Goal: Ask a question: Seek information or help from site administrators or community

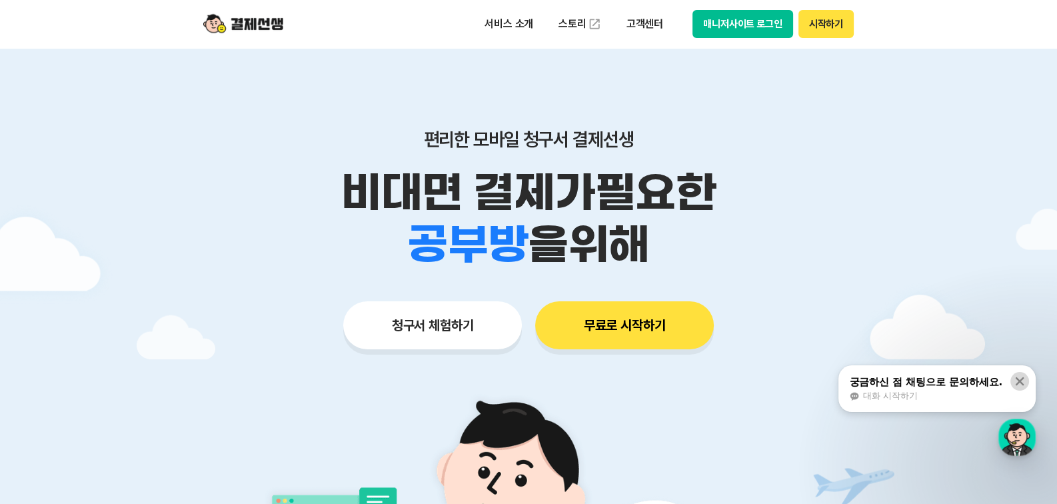
click at [1021, 379] on icon at bounding box center [1020, 381] width 9 height 9
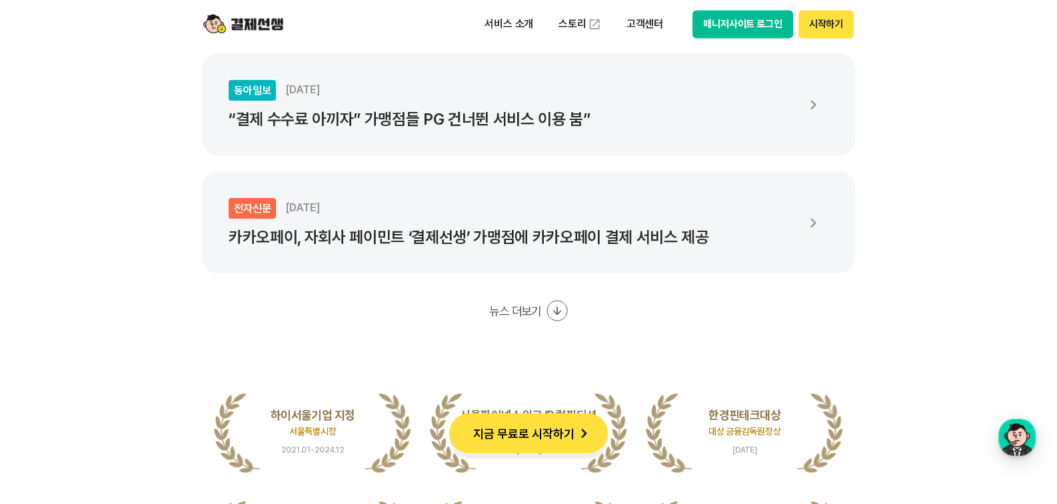
scroll to position [2466, 0]
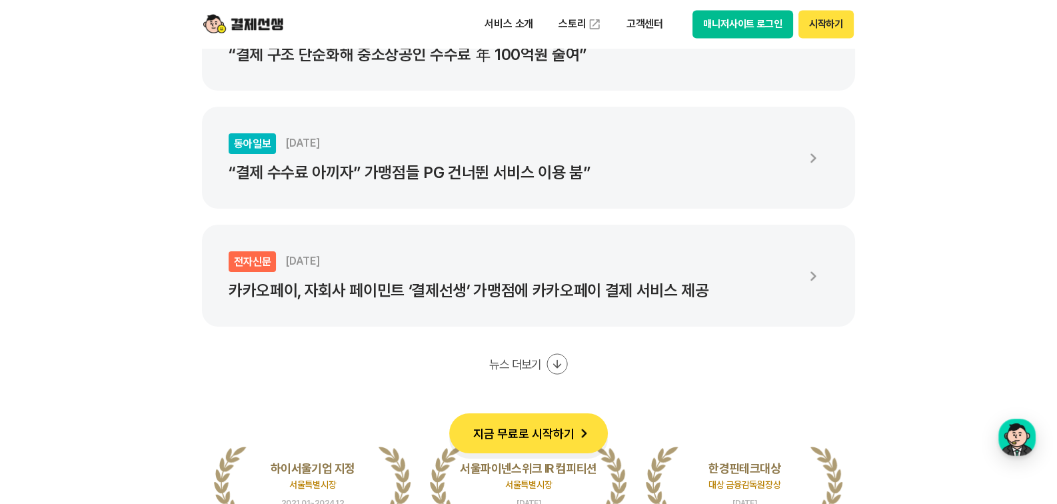
click at [563, 173] on p "“결제 수수료 아끼자” 가맹점들 PG 건너뛴 서비스 이용 붐”" at bounding box center [512, 172] width 567 height 19
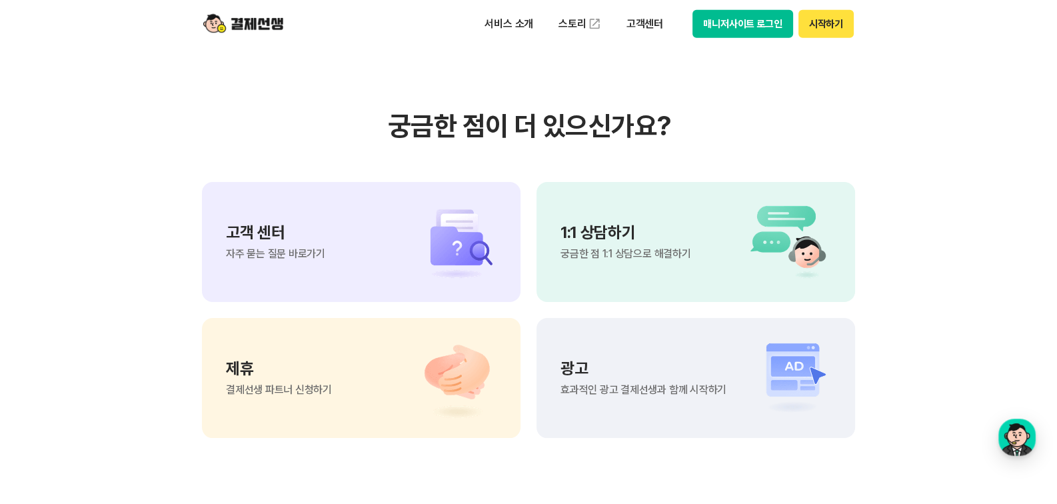
scroll to position [11114, 0]
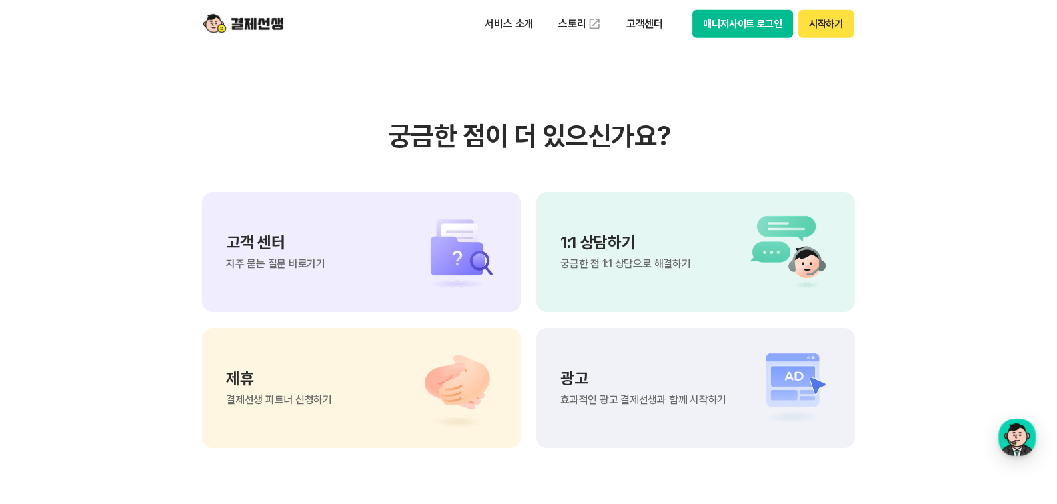
click at [763, 249] on img at bounding box center [784, 252] width 93 height 80
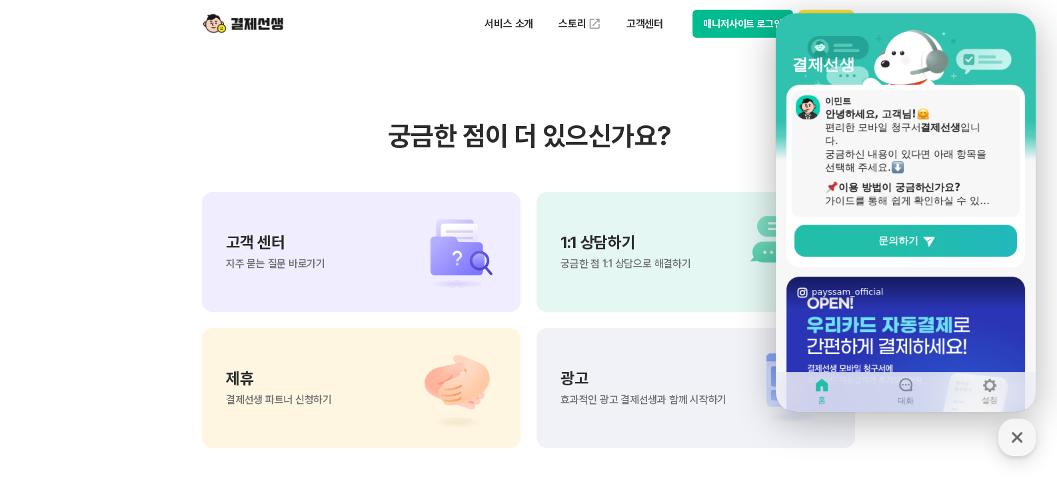
scroll to position [0, 0]
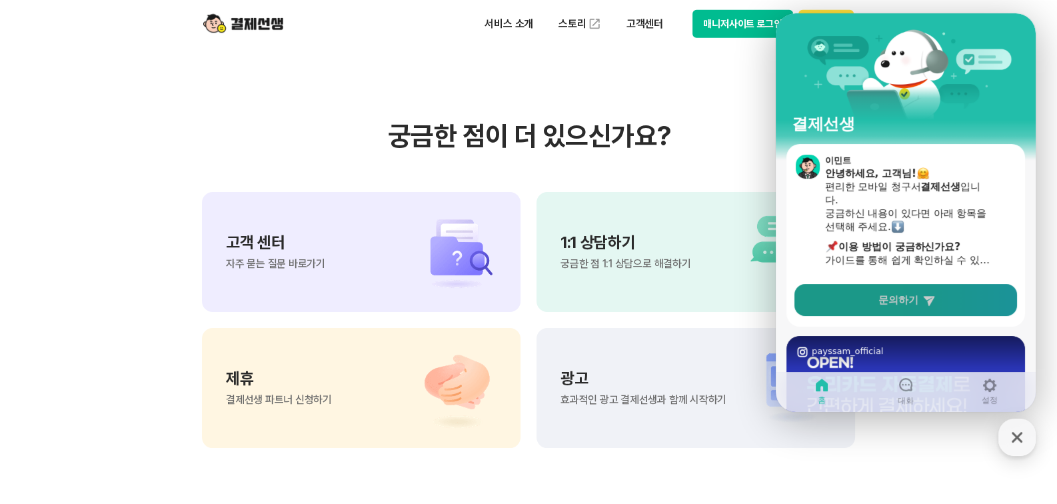
click at [911, 298] on span "문의하기" at bounding box center [899, 299] width 40 height 13
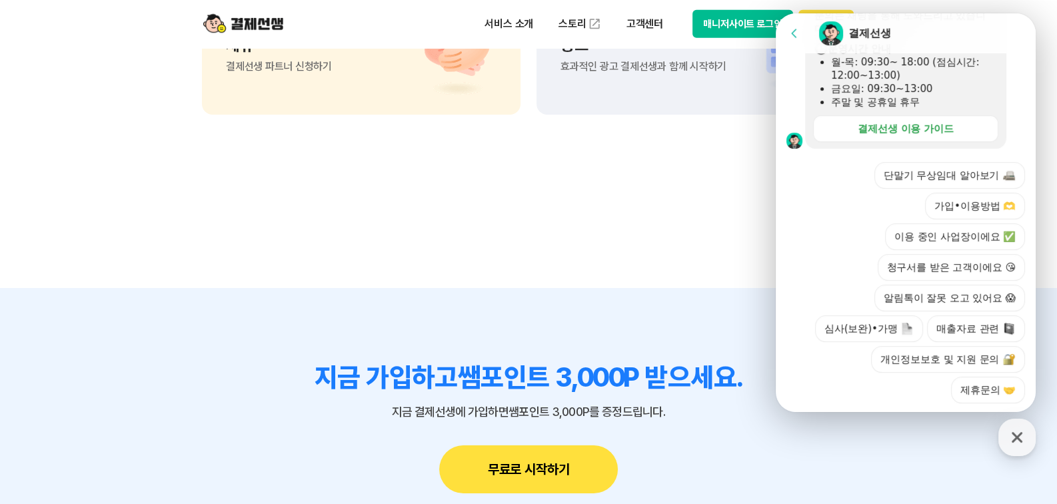
scroll to position [411, 0]
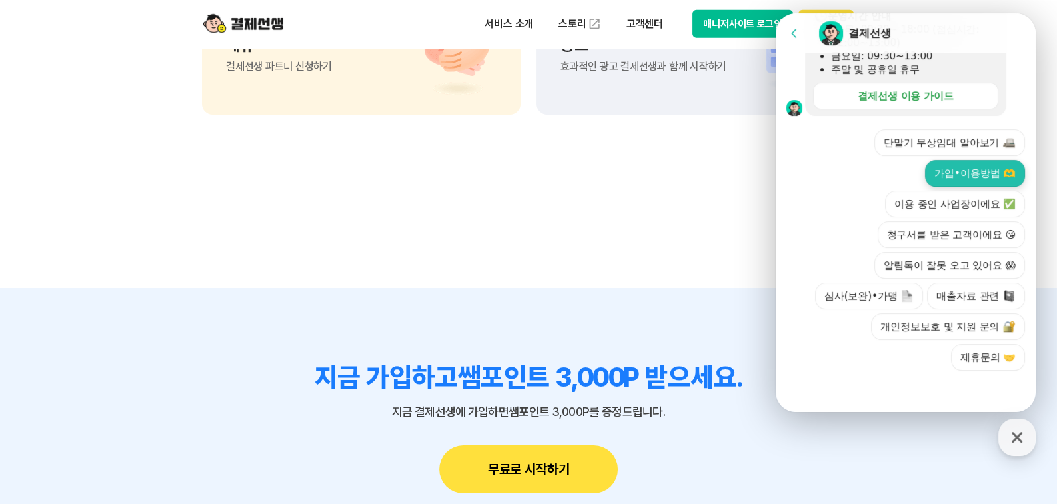
click at [948, 175] on button "가입•이용방법 🫶" at bounding box center [975, 173] width 100 height 27
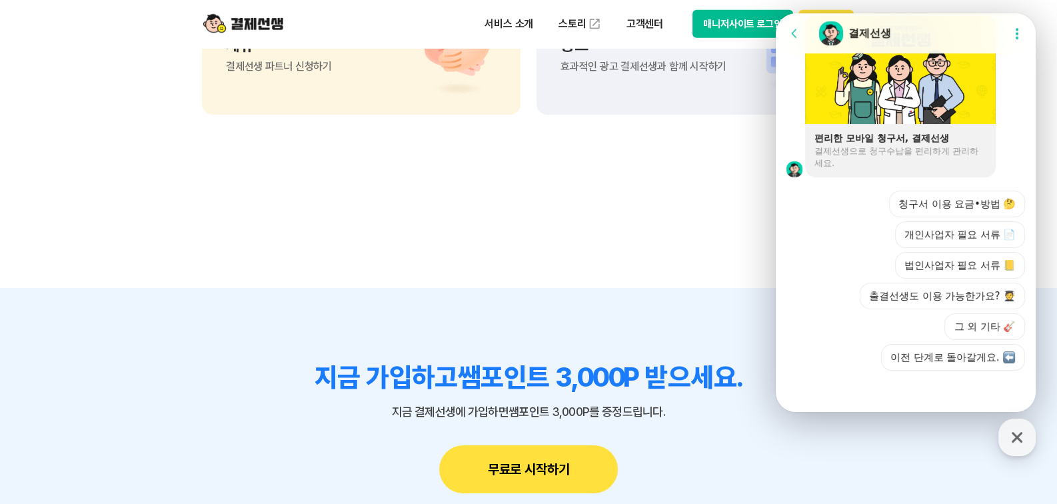
scroll to position [980, 0]
click at [960, 204] on button "청구서 이용 요금•방법 🤔" at bounding box center [957, 204] width 136 height 27
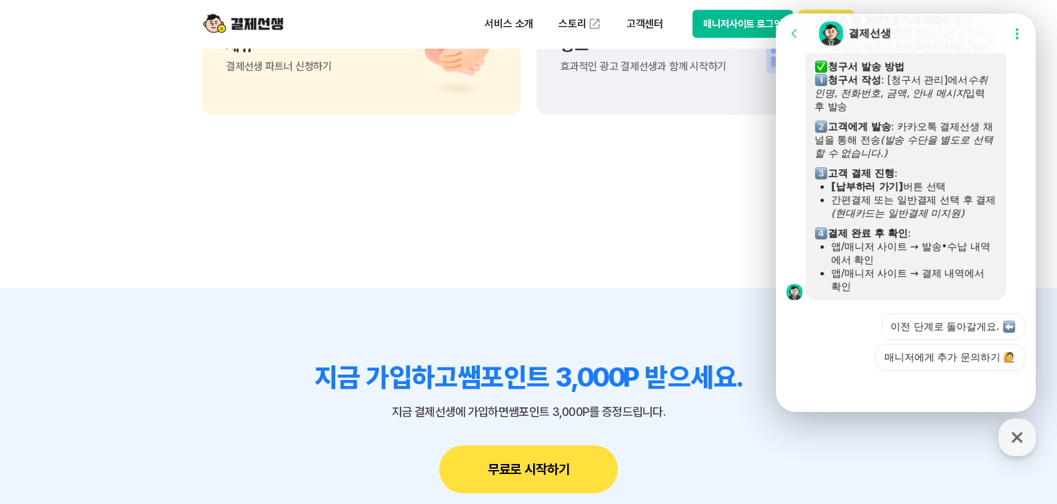
scroll to position [1369, 0]
click at [949, 361] on button "매니저에게 추가 문의하기 🙋" at bounding box center [950, 357] width 150 height 27
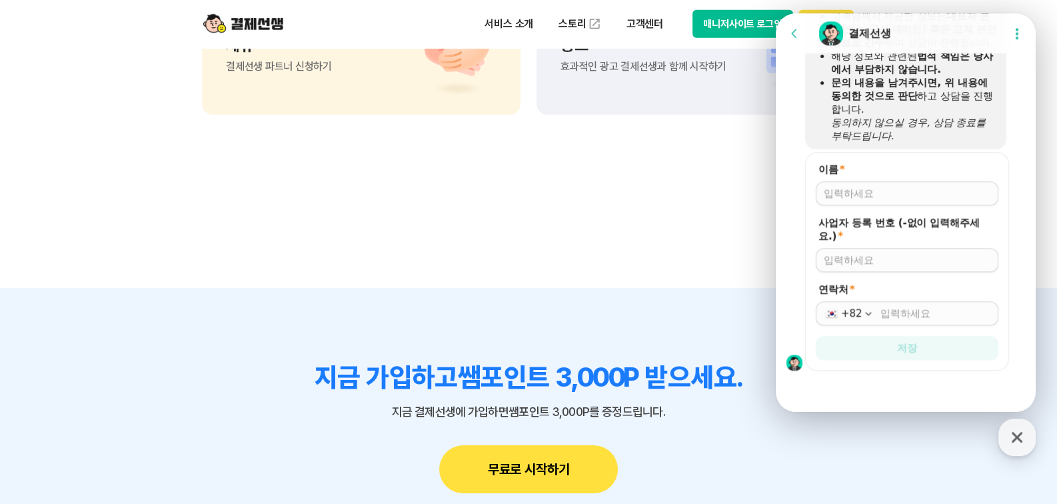
scroll to position [1807, 0]
click at [881, 196] on input "이름 *" at bounding box center [907, 193] width 167 height 13
type input "수무수"
click at [860, 261] on input "사업자 등록 번호 (-없이 입력해주세요.) *" at bounding box center [907, 259] width 167 height 13
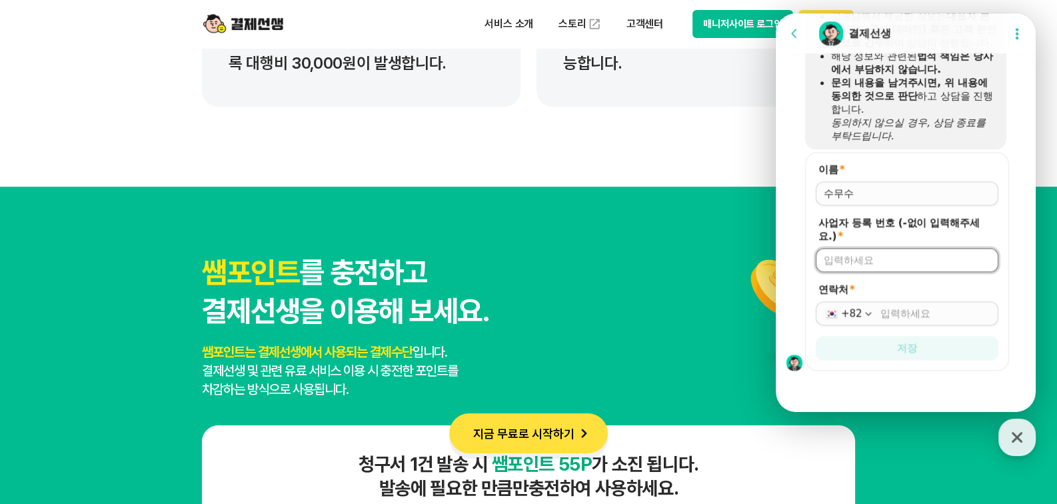
scroll to position [6581, 0]
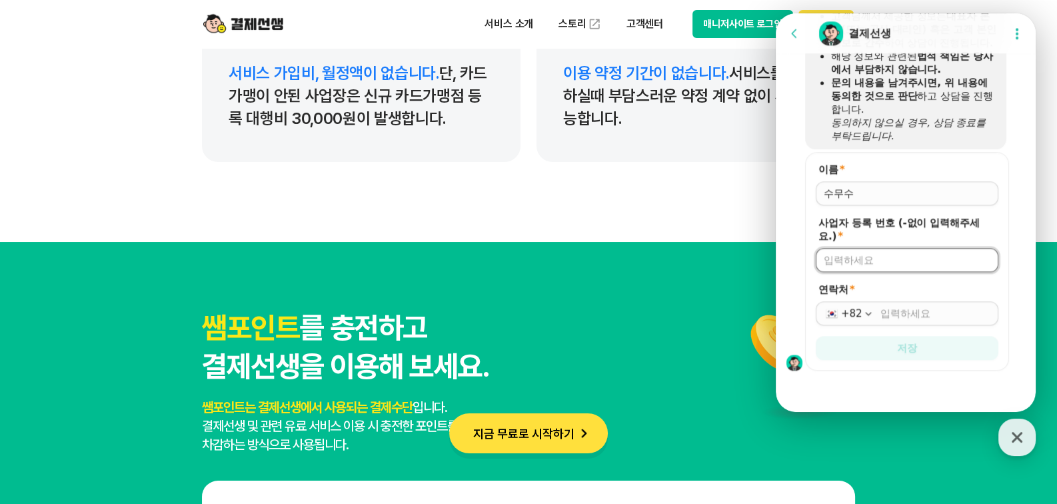
click at [877, 259] on input "사업자 등록 번호 (-없이 입력해주세요.) *" at bounding box center [907, 259] width 167 height 13
click at [596, 341] on div "쌤포인트 를 충전하고 결제선생을 이용해 보세요. 쌤포인트는 결제선생에서 사용되는 결제수단 입니다. 결제선생 및 관련 유료 서비스 이용 시 충전…" at bounding box center [528, 381] width 653 height 145
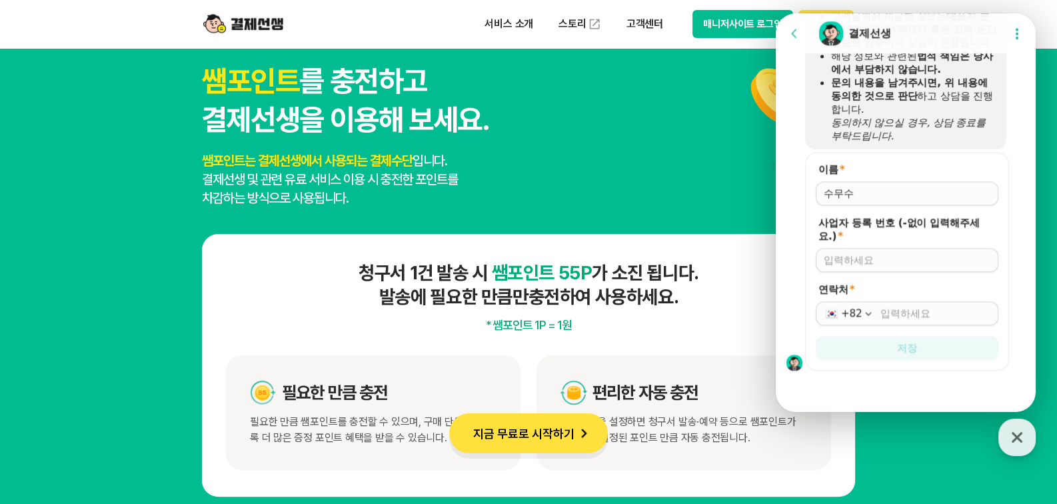
scroll to position [6847, 0]
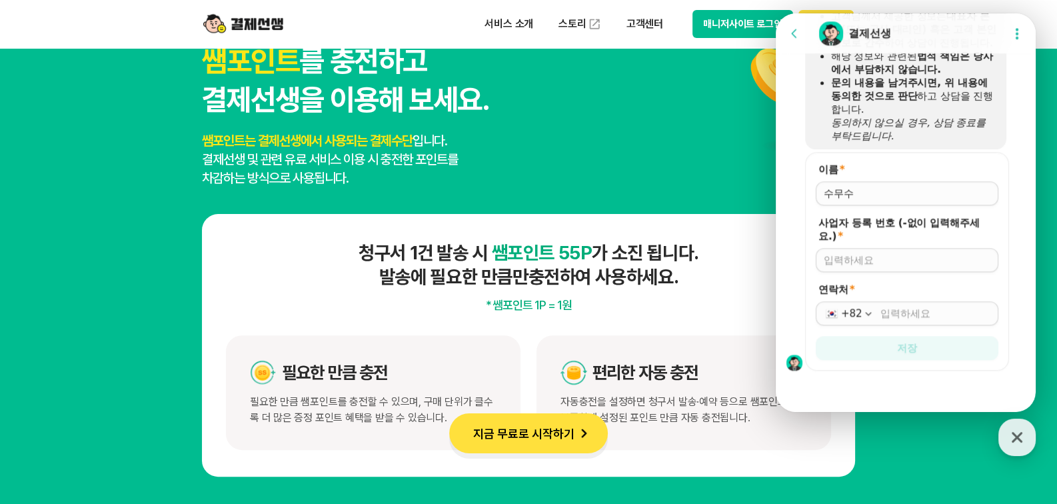
click at [657, 310] on p "* 쌤포인트 1P = 1원" at bounding box center [528, 305] width 605 height 17
click at [873, 259] on input "사업자 등록 번호 (-없이 입력해주세요.) *" at bounding box center [907, 259] width 167 height 13
click at [657, 175] on div "쌤포인트 를 충전하고 결제선생을 이용해 보세요. 쌤포인트는 결제선생에서 사용되는 결제수단 입니다. 결제선생 및 관련 유료 서비스 이용 시 충전…" at bounding box center [528, 114] width 653 height 145
drag, startPoint x: 1792, startPoint y: 453, endPoint x: 883, endPoint y: 259, distance: 929.2
click at [873, 258] on input "사업자 등록 번호 (-없이 입력해주세요.) *" at bounding box center [907, 259] width 167 height 13
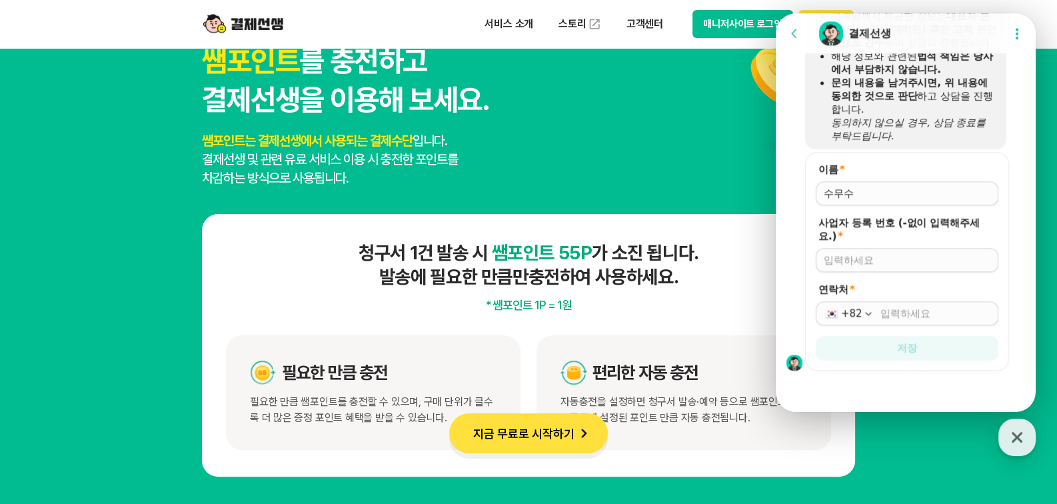
click at [868, 259] on input "사업자 등록 번호 (-없이 입력해주세요.) *" at bounding box center [907, 259] width 167 height 13
paste input "7530302743"
type input "7530302743"
click at [903, 313] on input "연락처 *" at bounding box center [936, 313] width 110 height 13
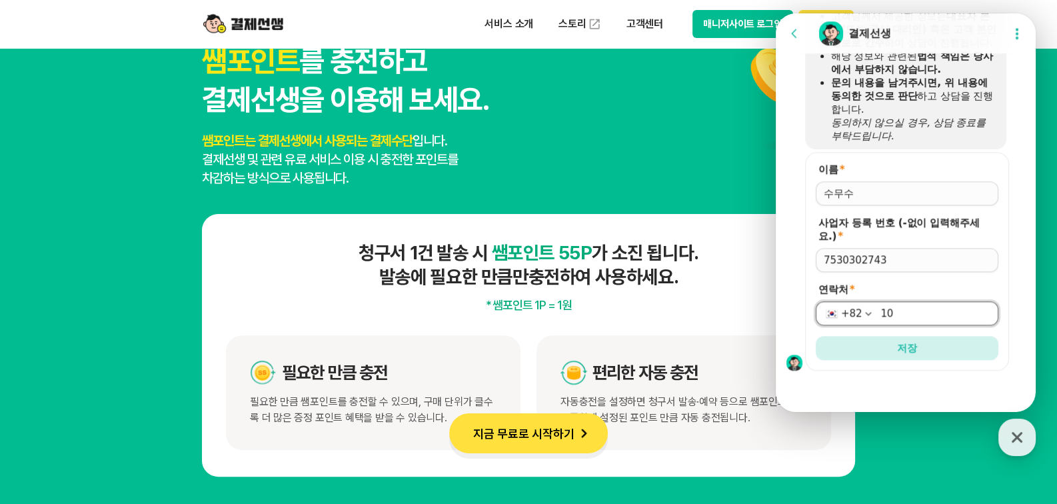
type input "1"
type input "[PHONE_NUMBER]"
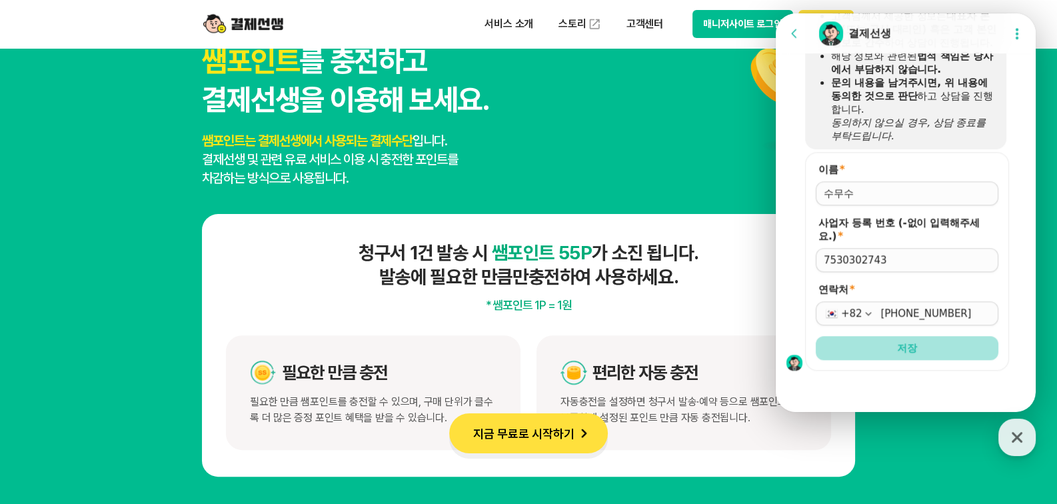
click at [921, 354] on button "저장" at bounding box center [907, 348] width 183 height 24
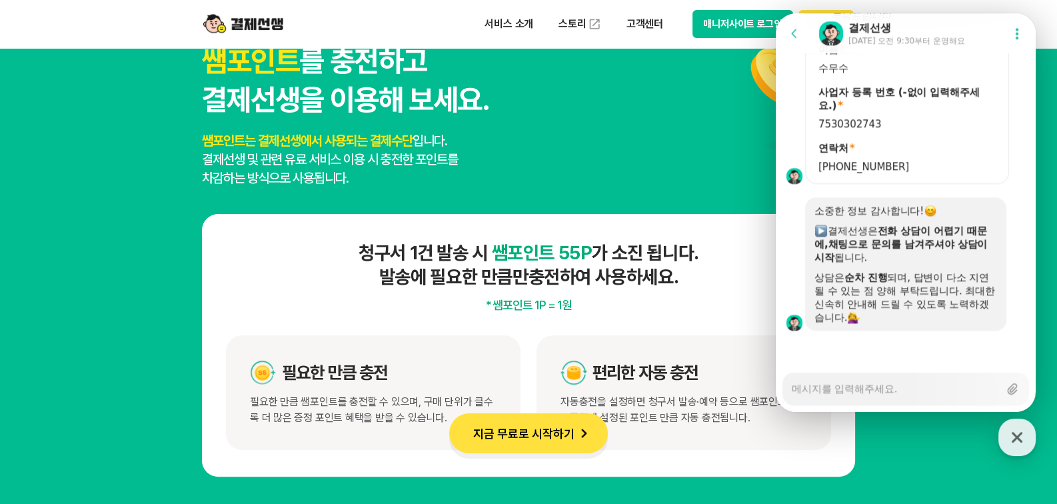
scroll to position [1929, 0]
type textarea "x"
type textarea "r"
type textarea "x"
type textarea "rk"
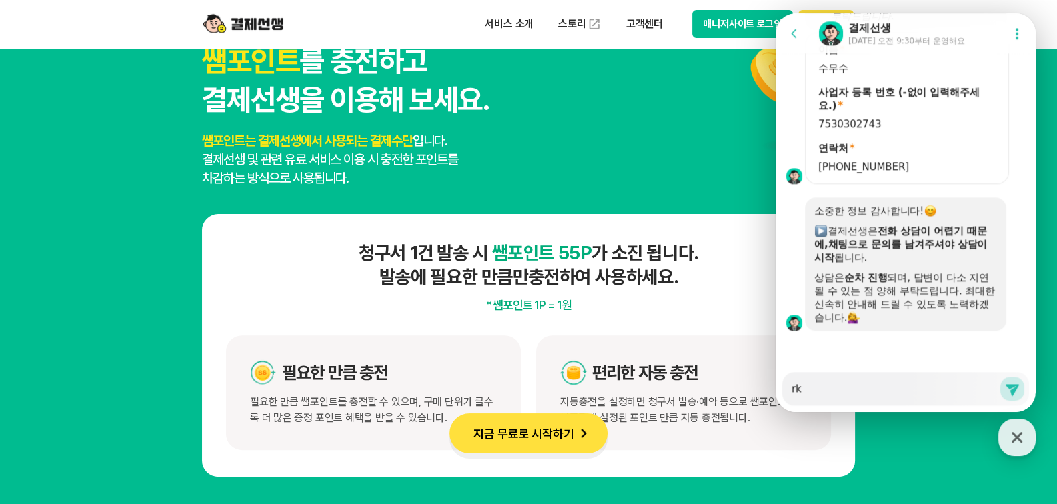
type textarea "x"
type textarea "rkd"
type textarea "x"
type textarea "rk"
type textarea "x"
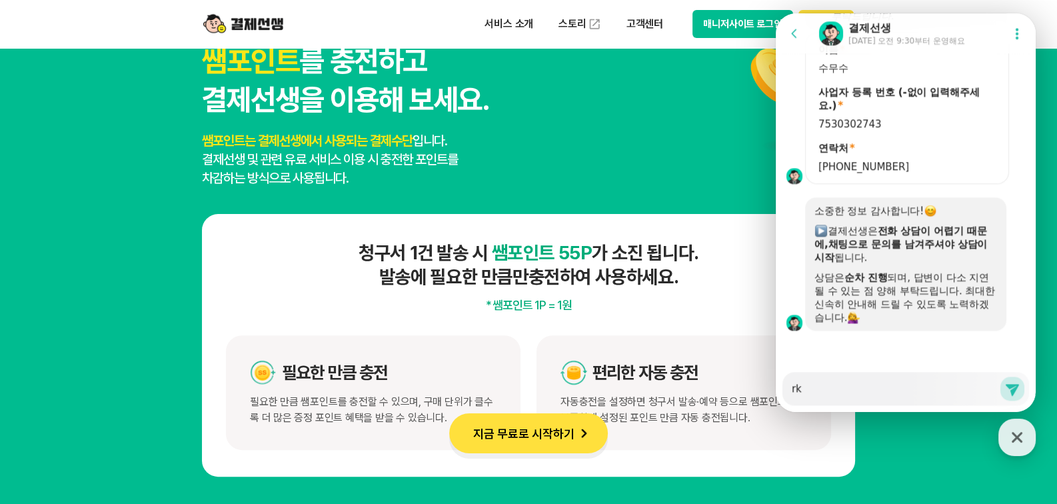
type textarea "r"
type textarea "x"
type textarea "ㅂ"
type textarea "x"
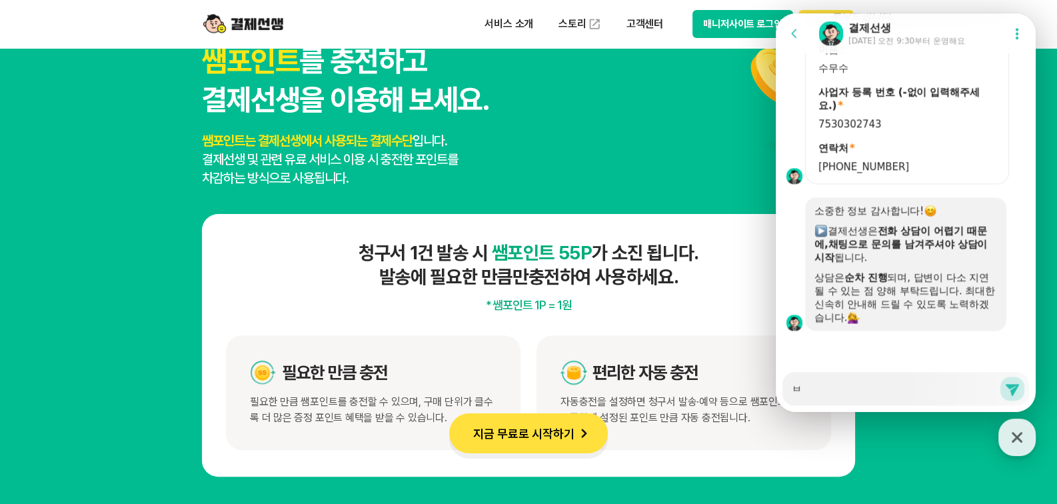
type textarea "비"
type textarea "x"
type textarea "빋"
type textarea "x"
type textarea "비대"
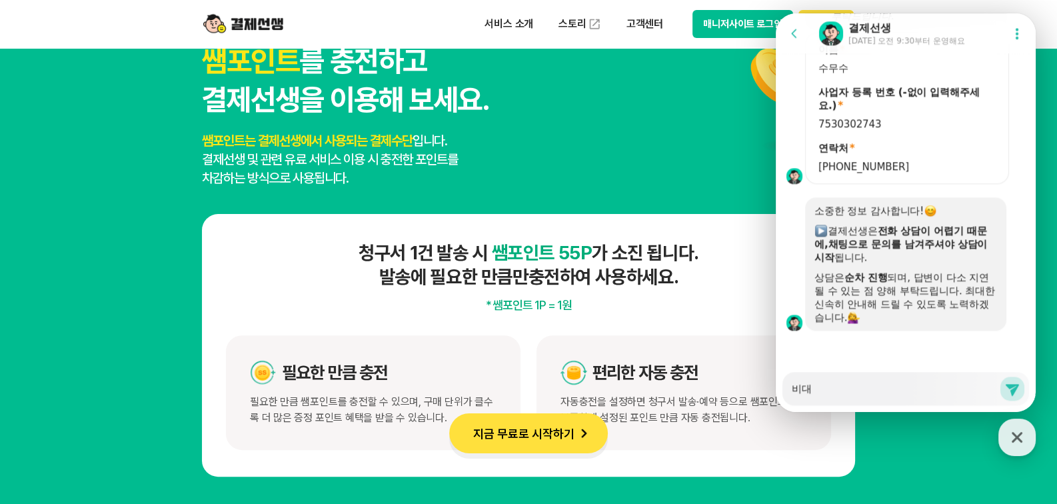
type textarea "x"
type textarea "비ㄷ"
type textarea "x"
type textarea "비"
type textarea "x"
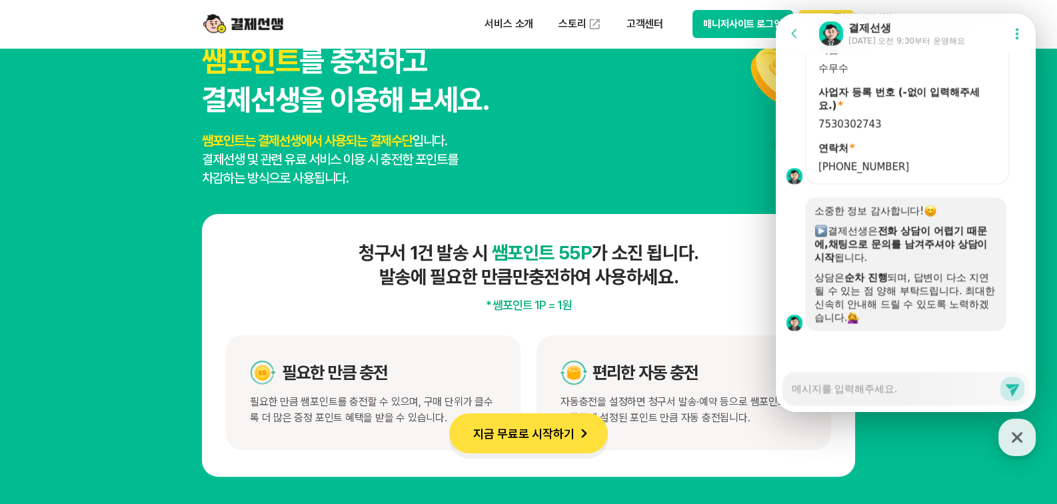
type textarea "x"
type textarea "ㄱ"
type textarea "x"
type textarea "가"
type textarea "x"
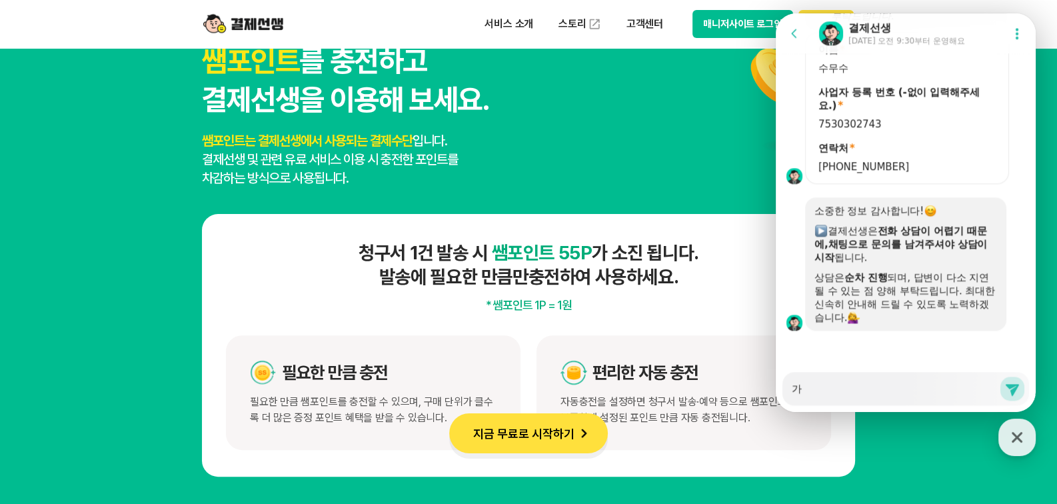
type textarea "강"
type textarea "x"
type textarea "가이"
type textarea "x"
type textarea "가입"
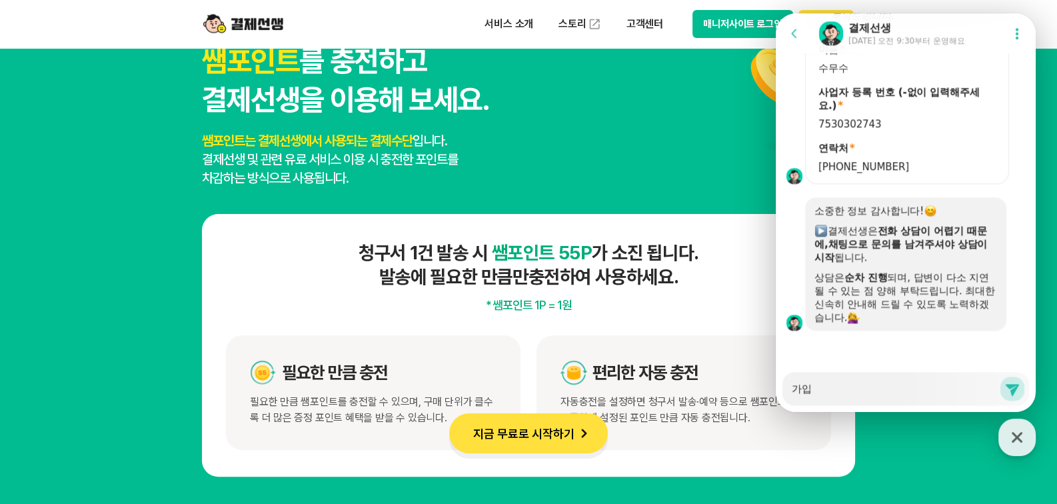
type textarea "x"
type textarea "가입ㅂ"
type textarea "x"
type textarea "가입비"
type textarea "x"
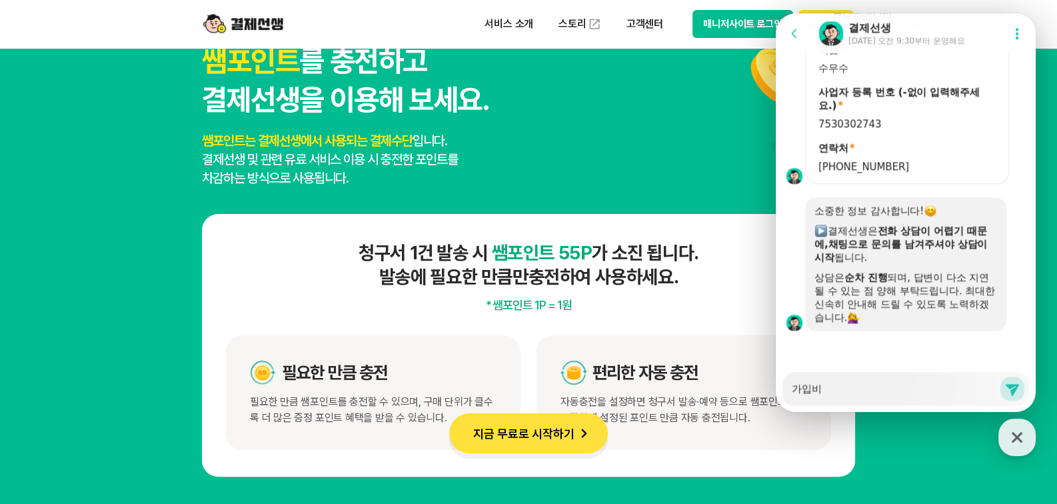
type textarea "가입비,"
type textarea "x"
type textarea "가입비,"
type textarea "x"
type textarea "가입비, ㅅ"
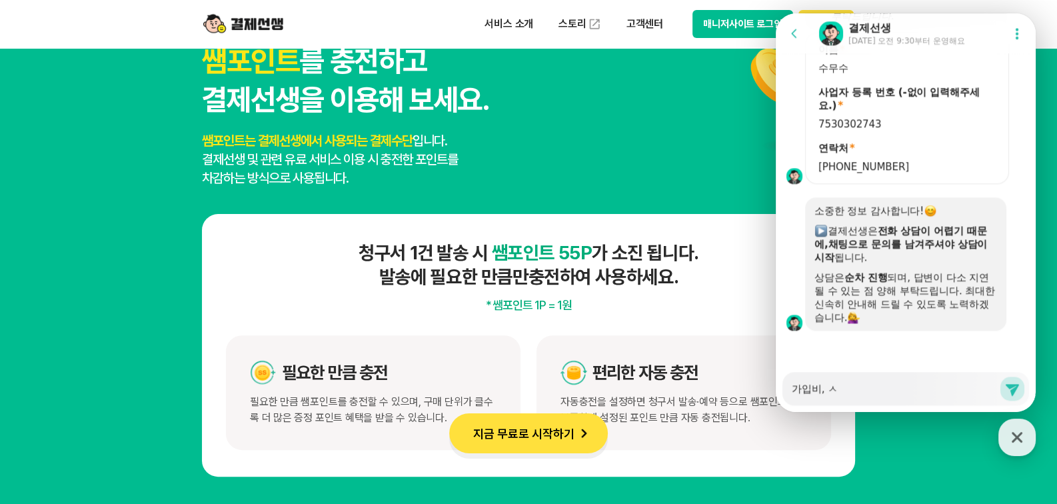
type textarea "x"
type textarea "가입비, 수"
type textarea "x"
type textarea "가입비, 숫"
type textarea "x"
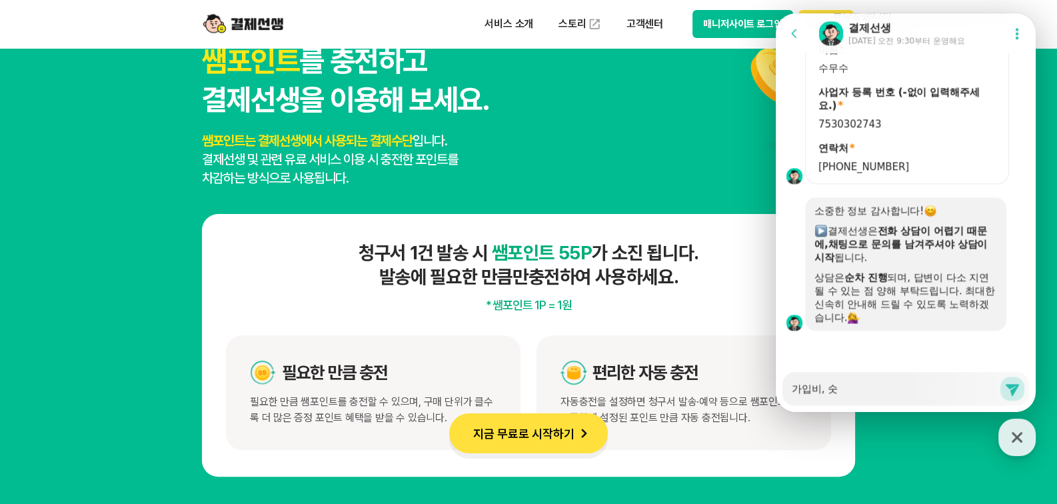
type textarea "가입비, 수수"
type textarea "x"
type textarea "가입비, 수술"
type textarea "x"
type textarea "가입비, 수수료"
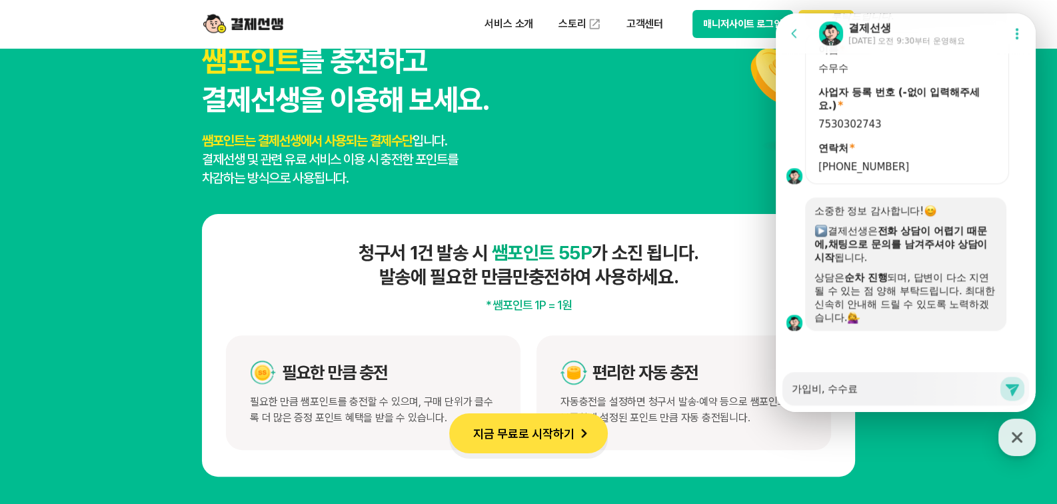
type textarea "x"
type textarea "가입비, 수수료,"
type textarea "x"
type textarea "가입비, 수수료,"
type textarea "x"
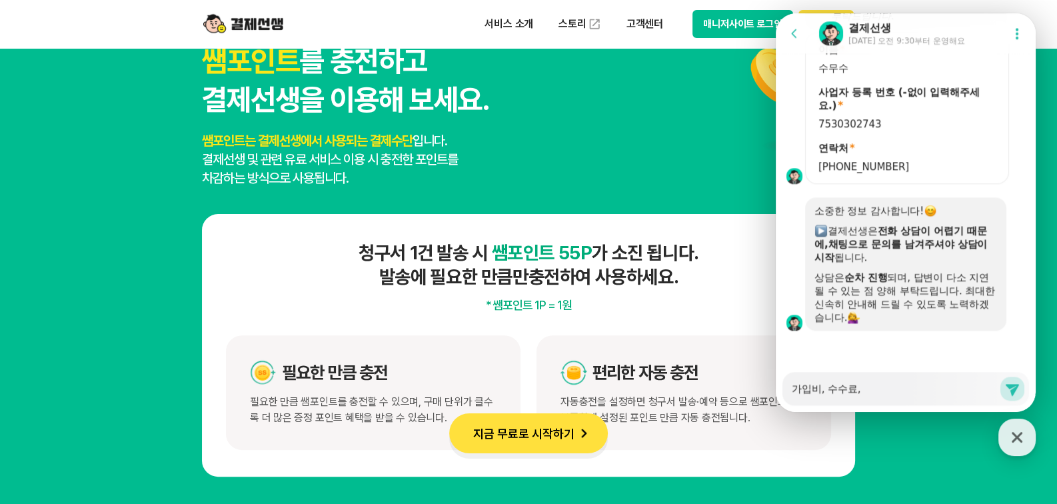
type textarea "가입비, 수수료, ㅎ"
type textarea "x"
type textarea "가입비, 수수료, 호"
type textarea "x"
type textarea "가입비, 수수료, 화"
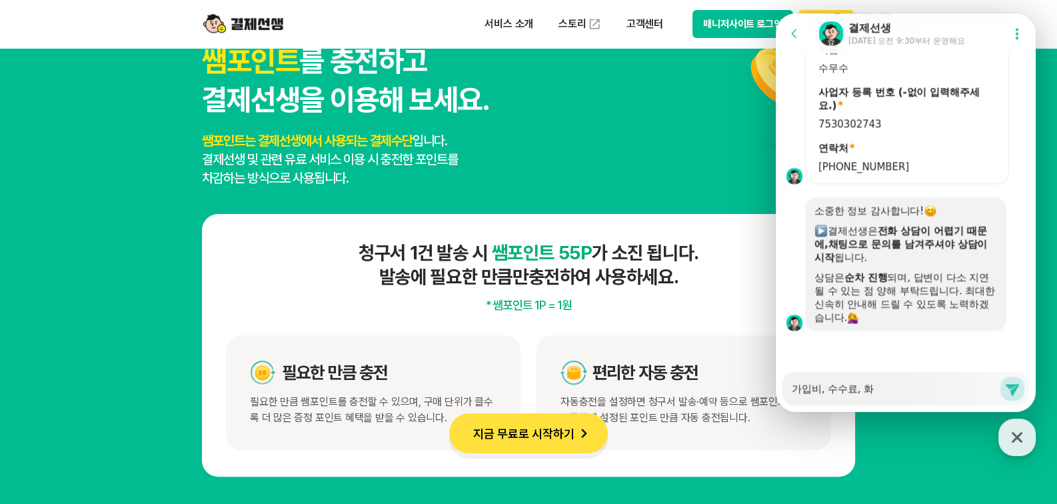
type textarea "x"
type textarea "가입비, 수수료, 환"
type textarea "x"
type textarea "가입비, 수수료, 환ㅂ"
type textarea "x"
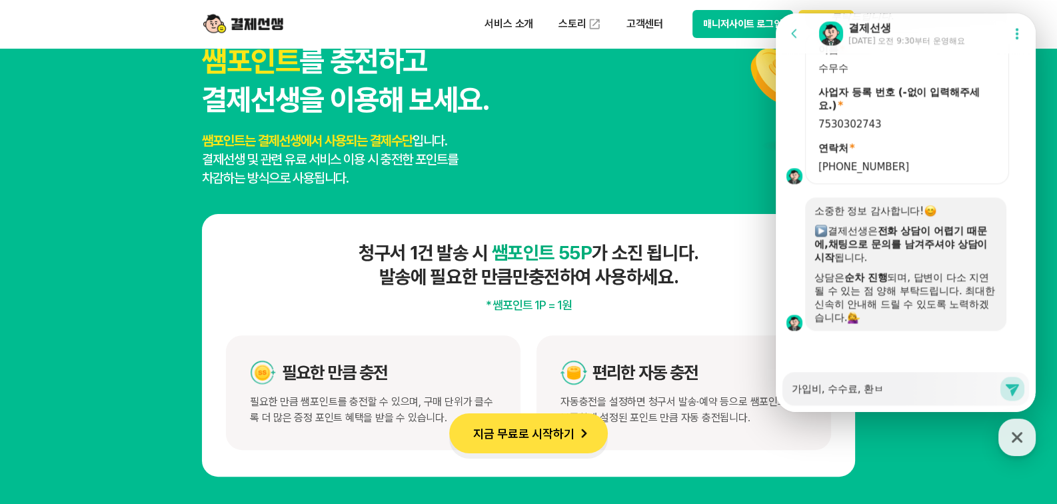
type textarea "가입비, 수수료, 환부"
type textarea "x"
type textarea "가입비, 수수료, 환불"
type textarea "x"
type textarea "가입비, 수수료, 환붌"
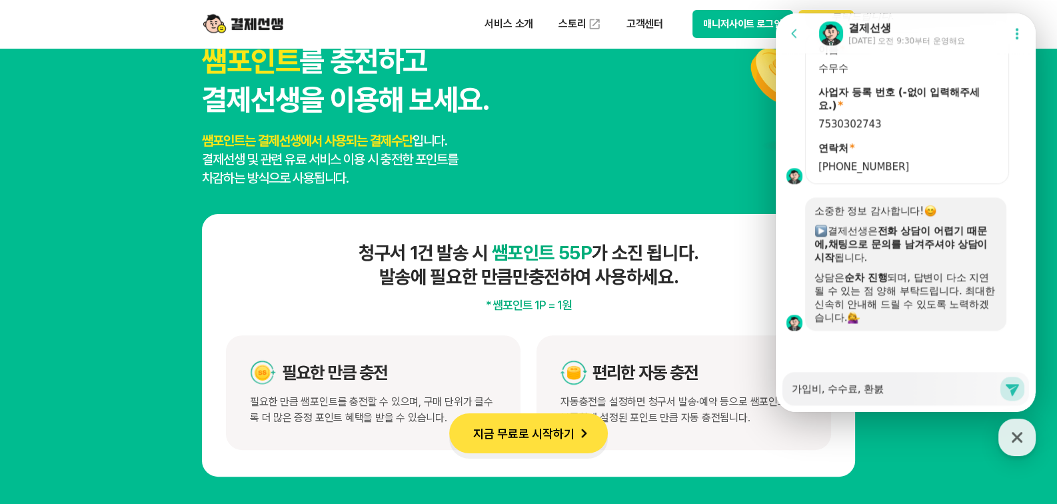
type textarea "x"
type textarea "가입비, 수수료, 환불시"
type textarea "x"
type textarea "가입비, 수수료, 환불시"
type textarea "x"
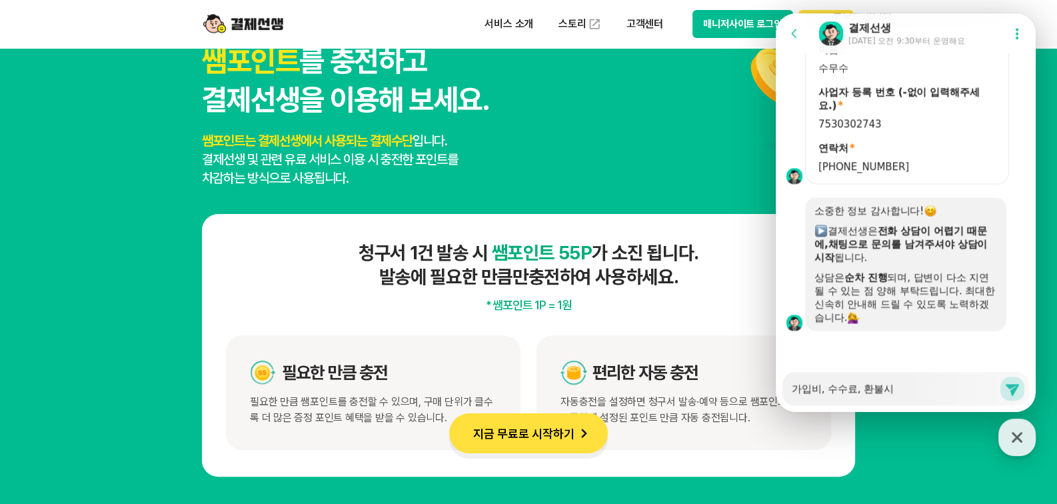
type textarea "가입비, 수수료, 환불시 ㅅ"
type textarea "x"
type textarea "가입비, 수수료, 환불시 수"
type textarea "x"
type textarea "가입비, 수수료, 환불시 숫"
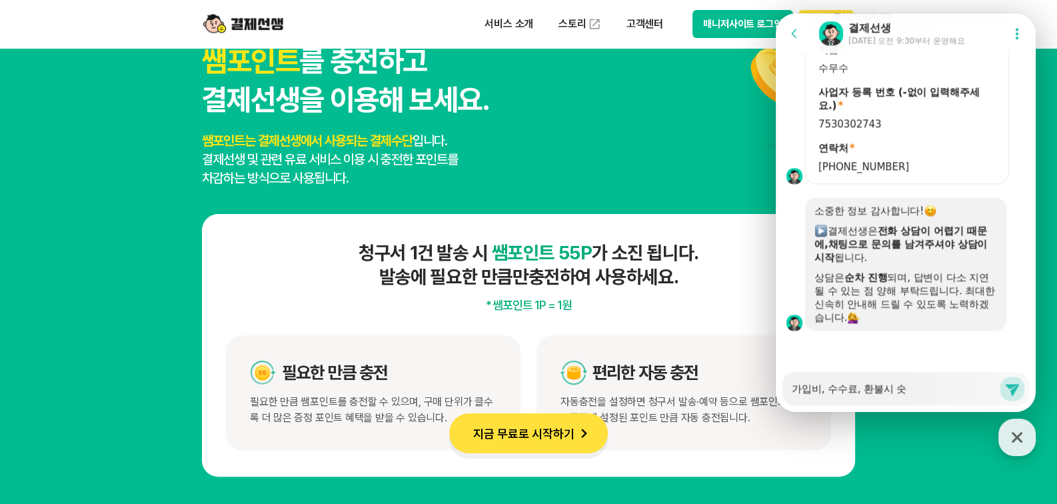
type textarea "x"
type textarea "가입비, 수수료, 환불시 수수"
type textarea "x"
type textarea "가입비, 수수료, 환불시 수술"
type textarea "x"
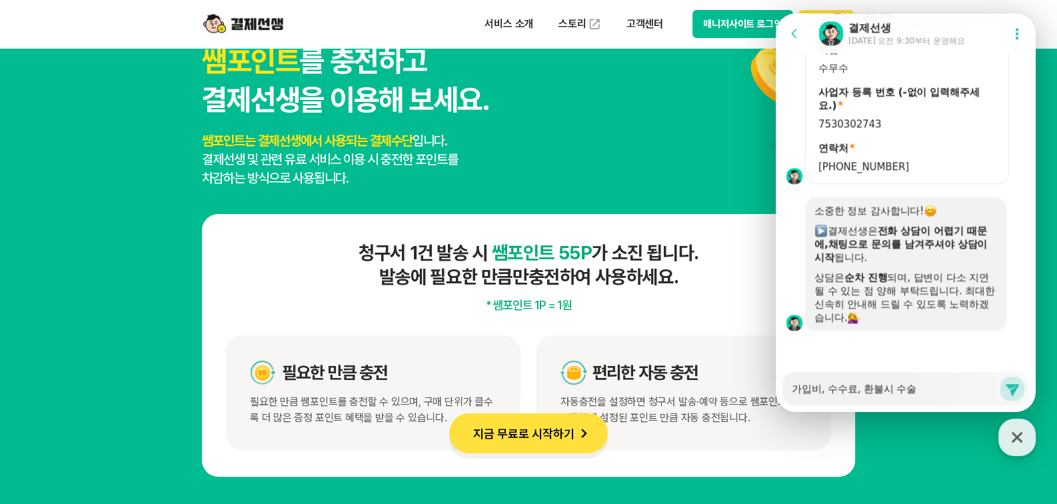
type textarea "가입비, 수수료, 환불시 수수료"
type textarea "x"
type textarea "가입비, 수수료, 환불시 수수룓"
type textarea "x"
type textarea "가입비, 수수료, 환불시 수수료드"
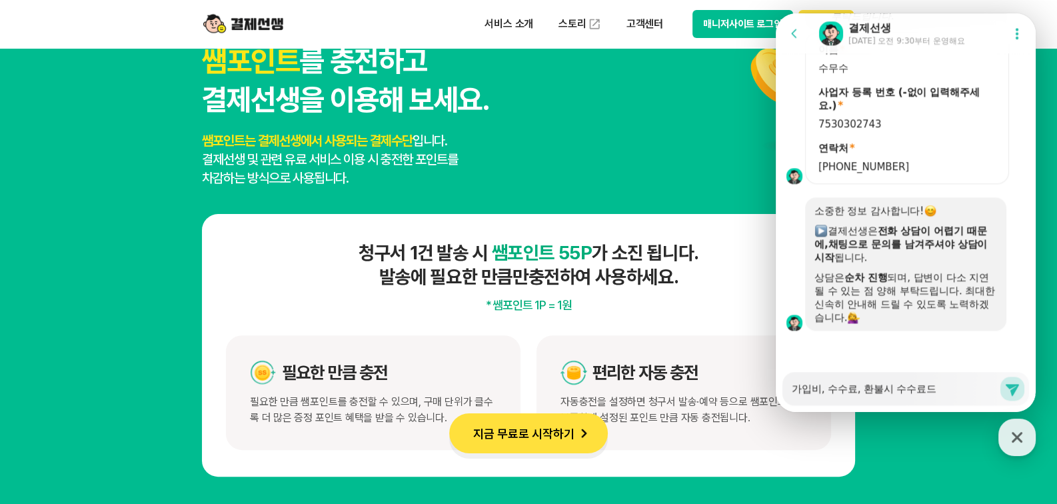
type textarea "x"
type textarea "가입비, 수수료, 환불시 수수료등"
type textarea "x"
type textarea "가입비, 수수료, 환불시 수수료등ㅇ"
type textarea "x"
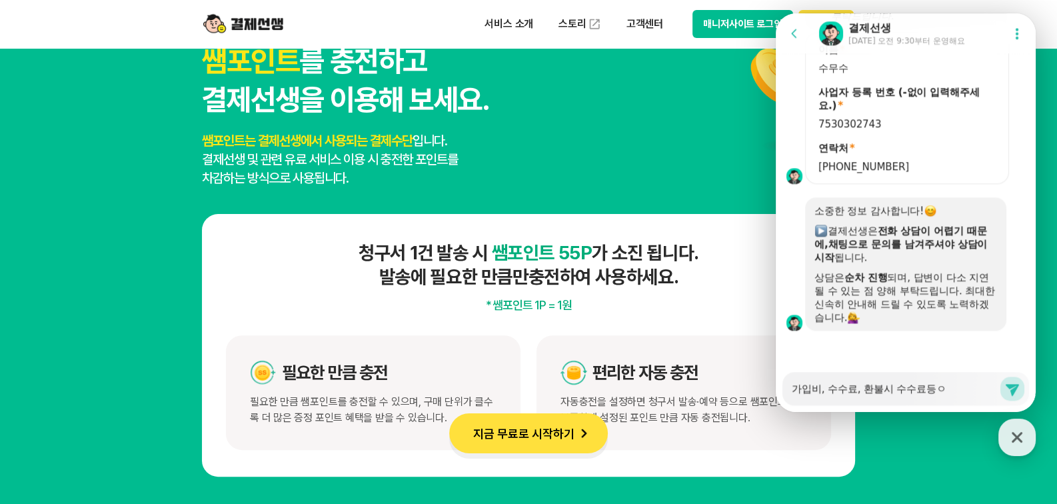
type textarea "가입비, 수수료, 환불시 수수료등에"
type textarea "x"
type textarea "가입비, 수수료, 환불시 수수료등에"
type textarea "x"
type textarea "가입비, 수수료, 환불시 수수료등에 ㄷ"
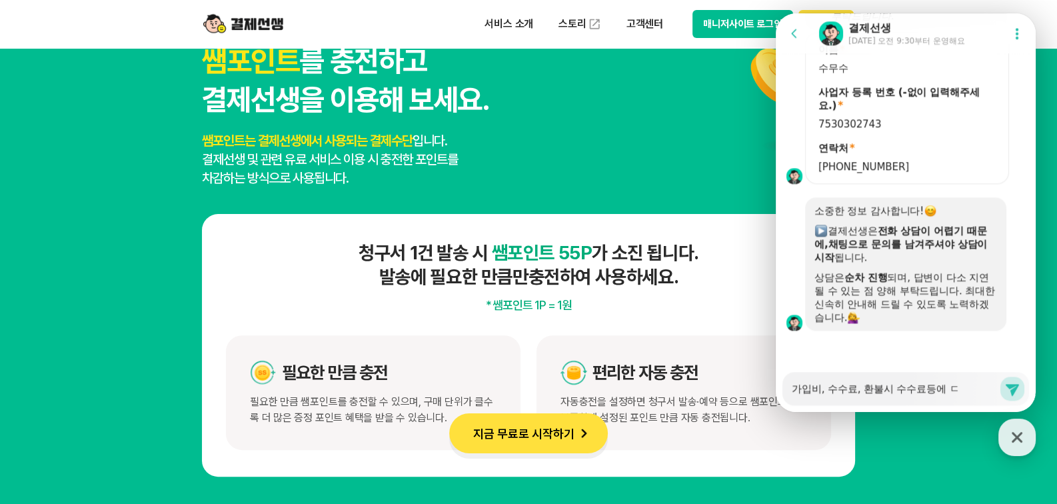
type textarea "x"
type textarea "가입비, 수수료, 환불시 수수료등에 대"
type textarea "x"
type textarea "가입비, 수수료, 환불시 수수료등에 댛"
type textarea "x"
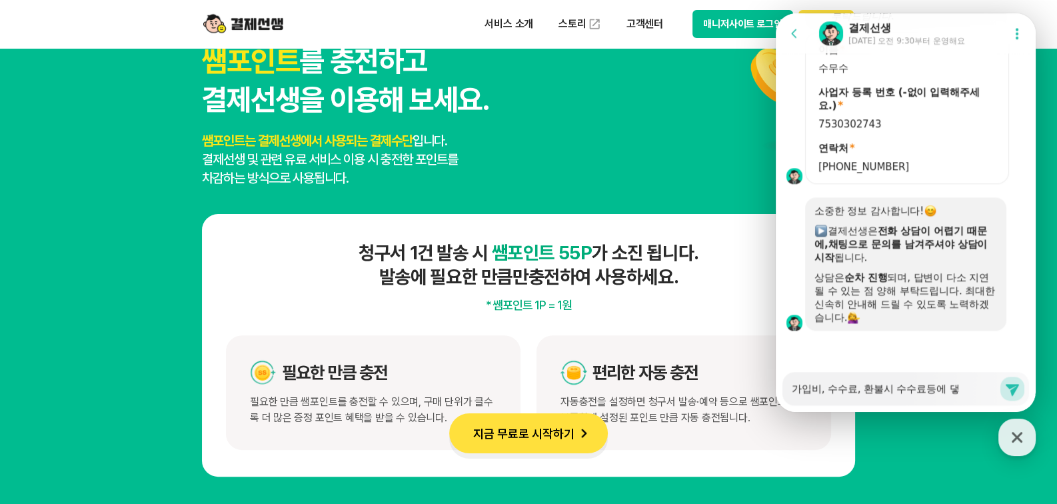
type textarea "가입비, 수수료, 환불시 수수료등에 대해"
type textarea "x"
type textarea "가입비, 수수료, 환불시 수수료등에 대해"
type textarea "x"
type textarea "가입비, 수수료, 환불시 수수료등에 대해 ㅇ"
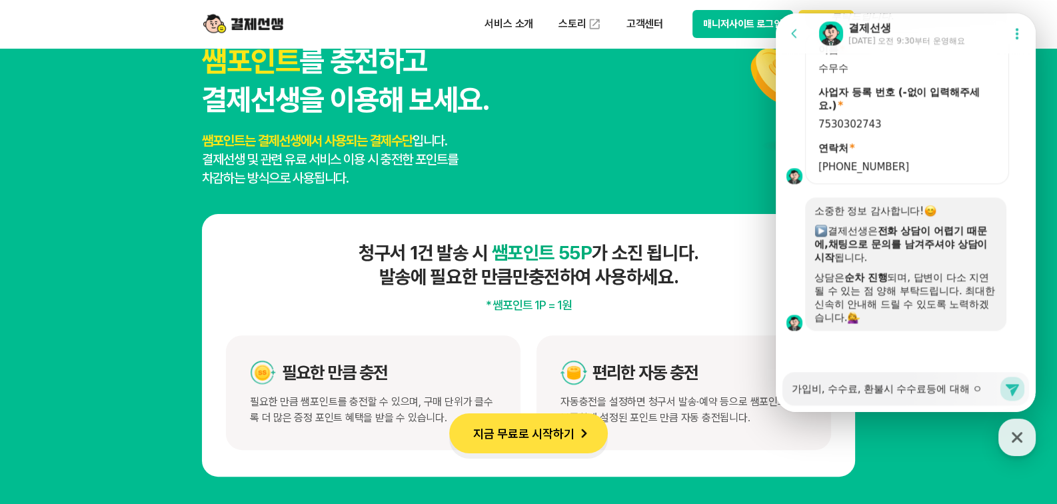
type textarea "x"
type textarea "가입비, 수수료, 환불시 수수료등에 대해 아"
type textarea "x"
type textarea "가입비, 수수료, 환불시 수수료등에 대해 안"
type textarea "x"
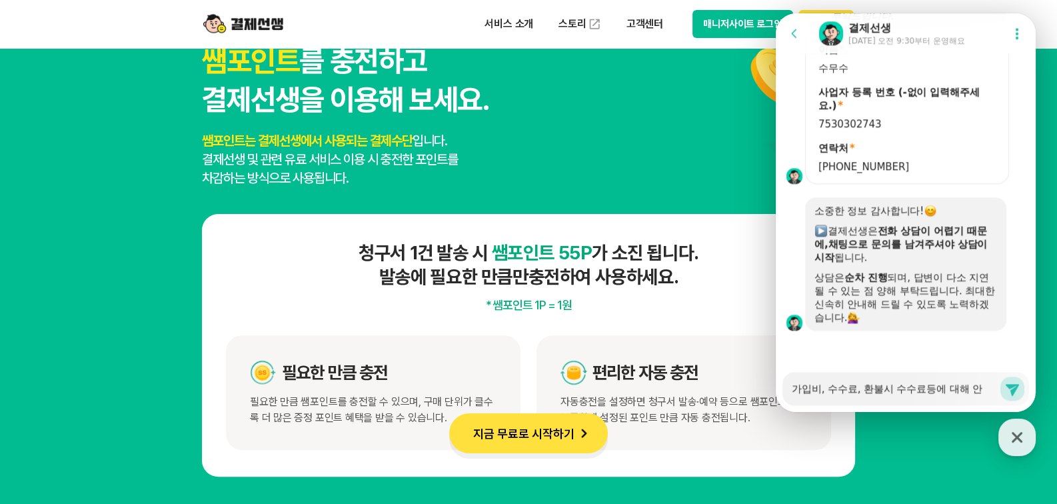
type textarea "가입비, 수수료, 환불시 수수료등에 대해 안ㄴ"
type textarea "x"
type textarea "가입비, 수수료, 환불시 수수료등에 대해 안내"
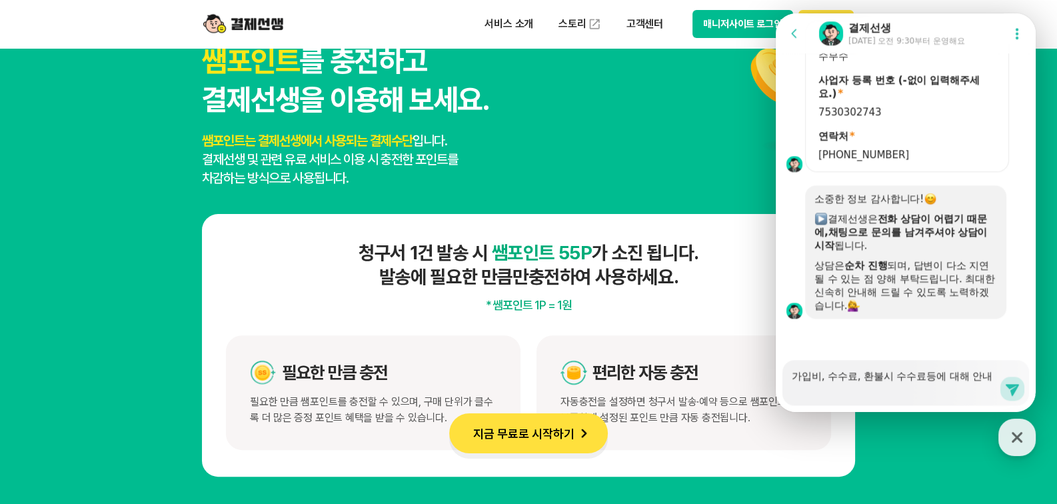
scroll to position [1940, 0]
type textarea "x"
type textarea "가입비, 수수료, 환불시 수수료등에 대해 안내"
type textarea "x"
type textarea "가입비, 수수료, 환불시 수수료등에 대해 안내 ㅂ"
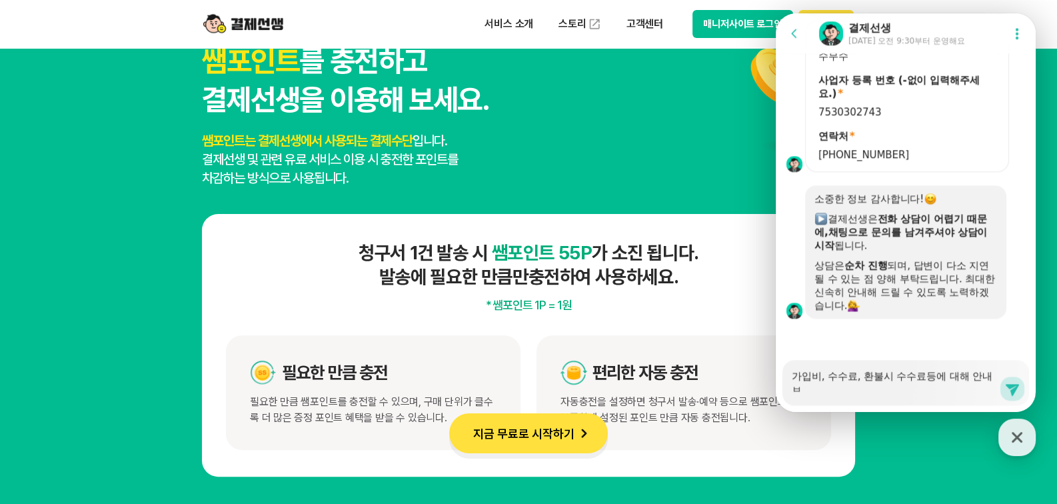
type textarea "x"
type textarea "가입비, 수수료, 환불시 수수료등에 대해 안내 바"
type textarea "x"
type textarea "가입비, 수수료, 환불시 수수료등에 대해 안내 받"
type textarea "x"
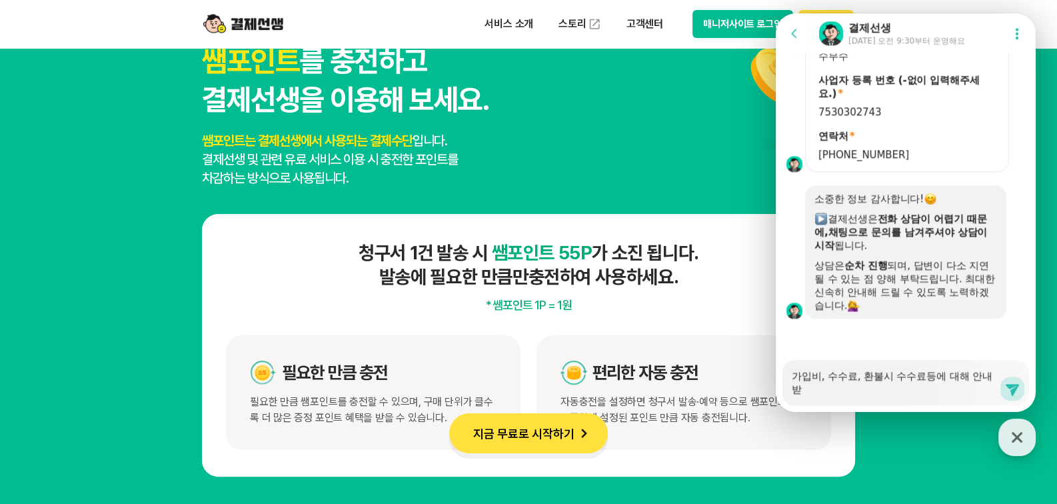
type textarea "가입비, 수수료, 환불시 수수료등에 대해 안내 받ㅇ"
type textarea "x"
type textarea "가입비, 수수료, 환불시 수수료등에 대해 안내 받으"
type textarea "x"
type textarea "가입비, 수수료, 환불시 수수료등에 대해 안내 받을"
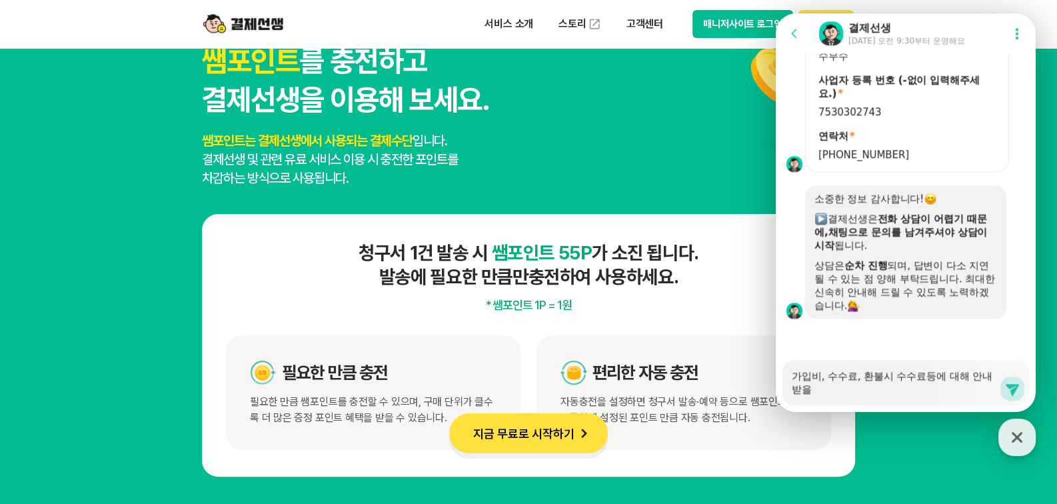
type textarea "x"
type textarea "가입비, 수수료, 환불시 수수료등에 대해 안내 받을"
type textarea "x"
type textarea "가입비, 수수료, 환불시 수수료등에 대해 안내 받을 ㅅ"
type textarea "x"
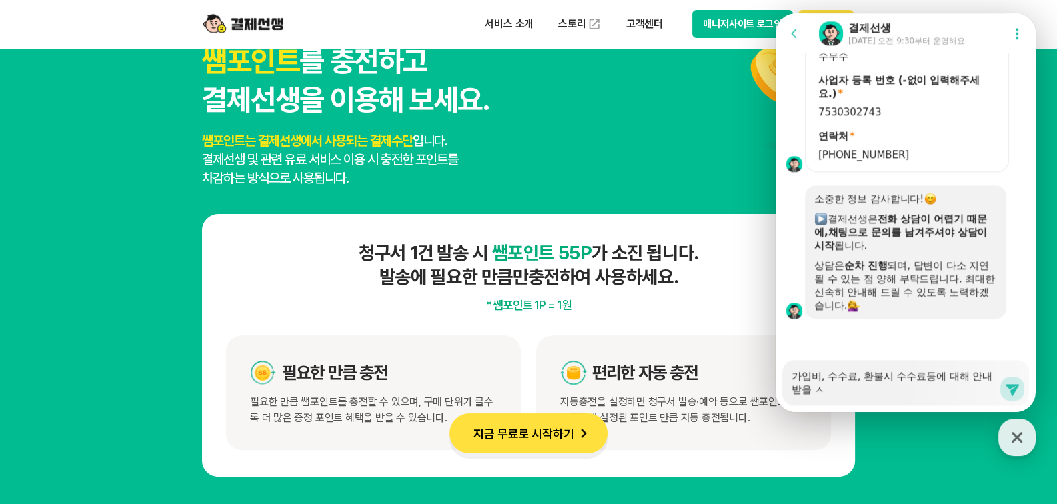
type textarea "가입비, 수수료, 환불시 수수료등에 대해 안내 받을 수"
type textarea "x"
type textarea "가입비, 수수료, 환불시 수수료등에 대해 안내 받을 수"
type textarea "x"
type textarea "가입비, 수수료, 환불시 수수료등에 대해 안내 받을 수 ㅇ"
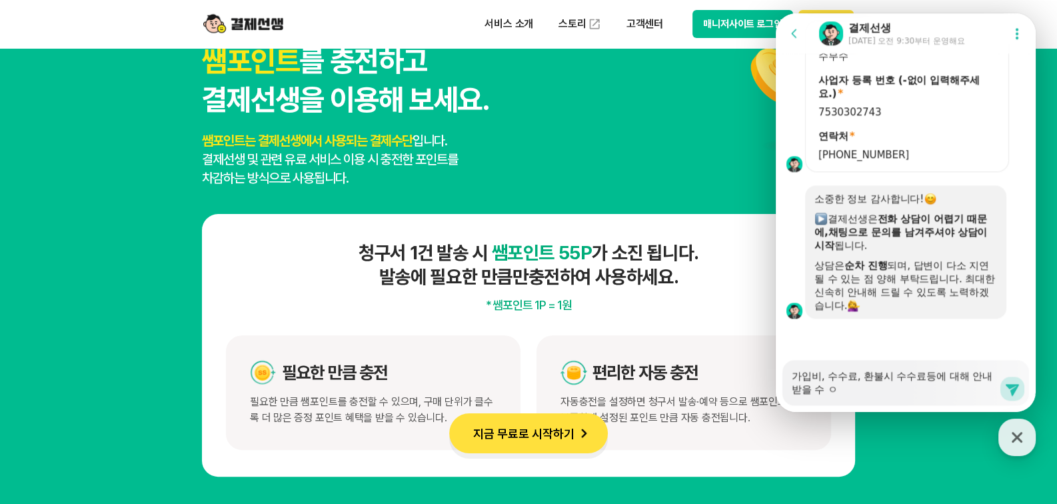
type textarea "x"
type textarea "가입비, 수수료, 환불시 수수료등에 대해 안내 받을 수 이"
type textarea "x"
type textarea "가입비, 수수료, 환불시 수수료등에 대해 안내 받을 수 잇"
type textarea "x"
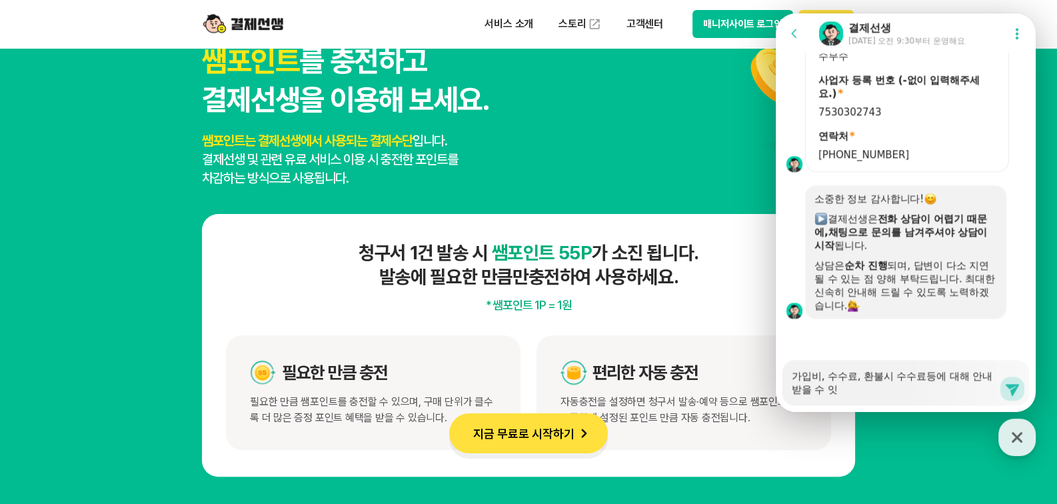
type textarea "가입비, 수수료, 환불시 수수료등에 대해 안내 받을 수 잇ㅇ"
type textarea "x"
type textarea "가입비, 수수료, 환불시 수수료등에 대해 안내 받을 수 잇으"
type textarea "x"
type textarea "가입비, 수수료, 환불시 수수료등에 대해 안내 받을 수 잇을"
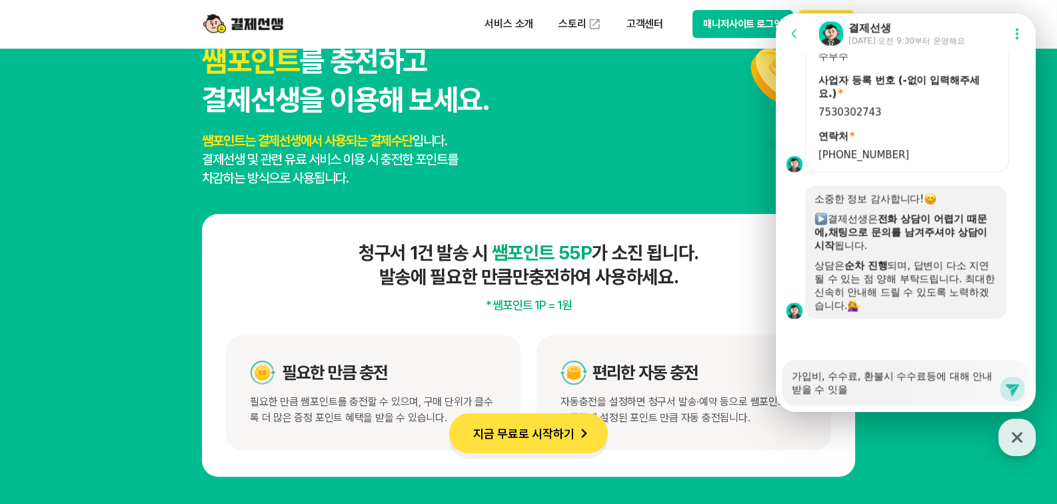
type textarea "x"
type textarea "가입비, 수수료, 환불시 수수료등에 대해 안내 받을 수 잇으"
type textarea "x"
type textarea "가입비, 수수료, 환불시 수수료등에 대해 안내 받을 수 잇ㅇ"
type textarea "x"
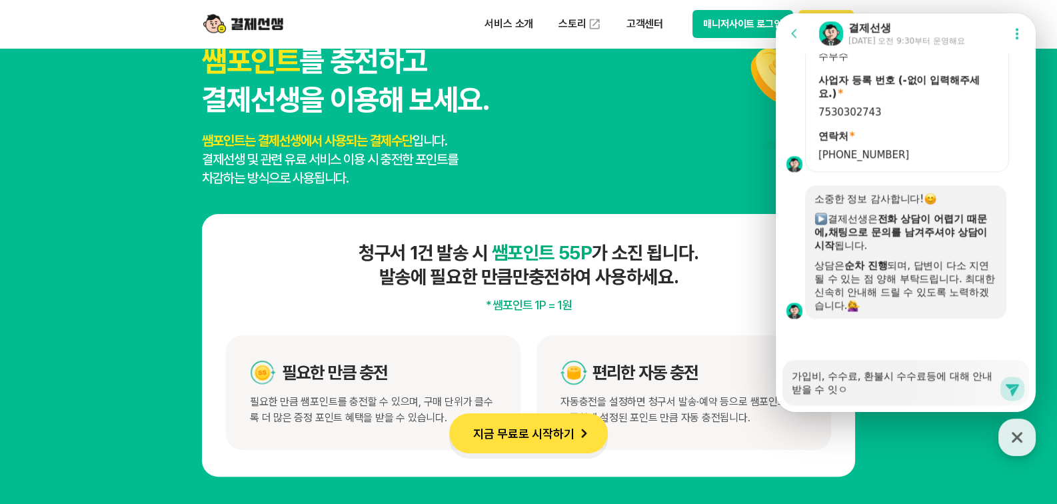
type textarea "가입비, 수수료, 환불시 수수료등에 대해 안내 받을 수 잇"
type textarea "x"
type textarea "가입비, 수수료, 환불시 수수료등에 대해 안내 받을 수"
type textarea "x"
type textarea "가입비, 수수료, 환불시 수수료등에 대해 안내 받을 수 ㅇ"
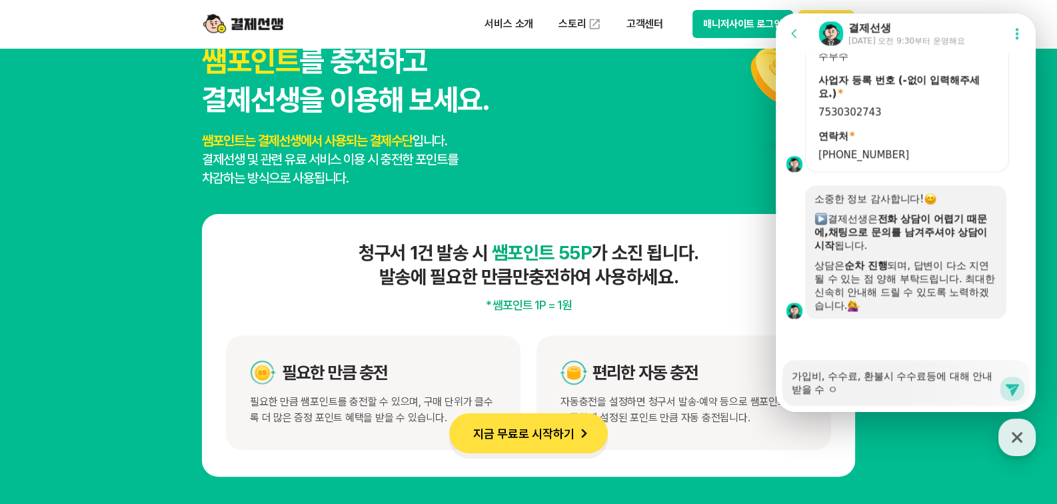
type textarea "x"
type textarea "가입비, 수수료, 환불시 수수료등에 대해 안내 받을 수 이"
type textarea "x"
type textarea "가입비, 수수료, 환불시 수수료등에 대해 안내 받을 수 있"
type textarea "x"
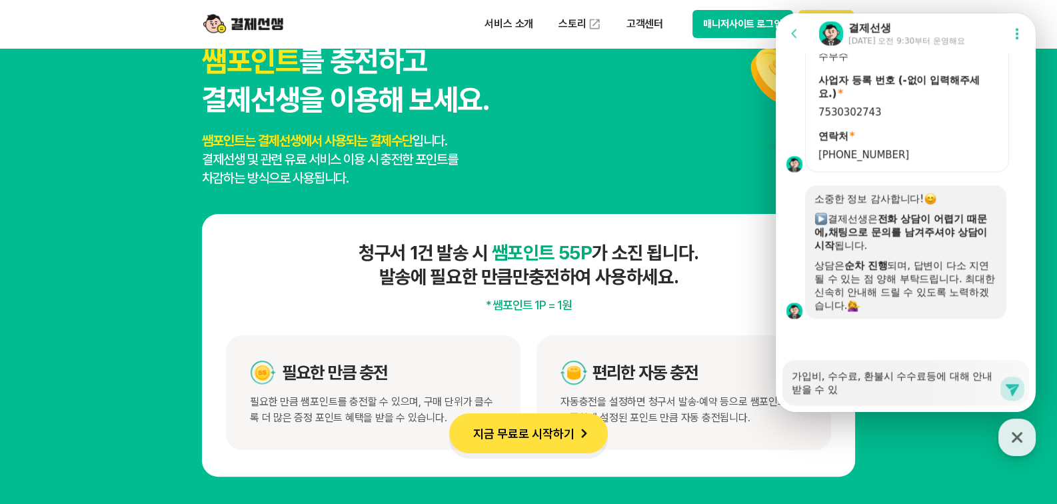
type textarea "가입비, 수수료, 환불시 수수료등에 대해 안내 받을 수 있ㅇ"
type textarea "x"
type textarea "가입비, 수수료, 환불시 수수료등에 대해 안내 받을 수 있으"
type textarea "x"
type textarea "가입비, 수수료, 환불시 수수료등에 대해 안내 받을 수 있을"
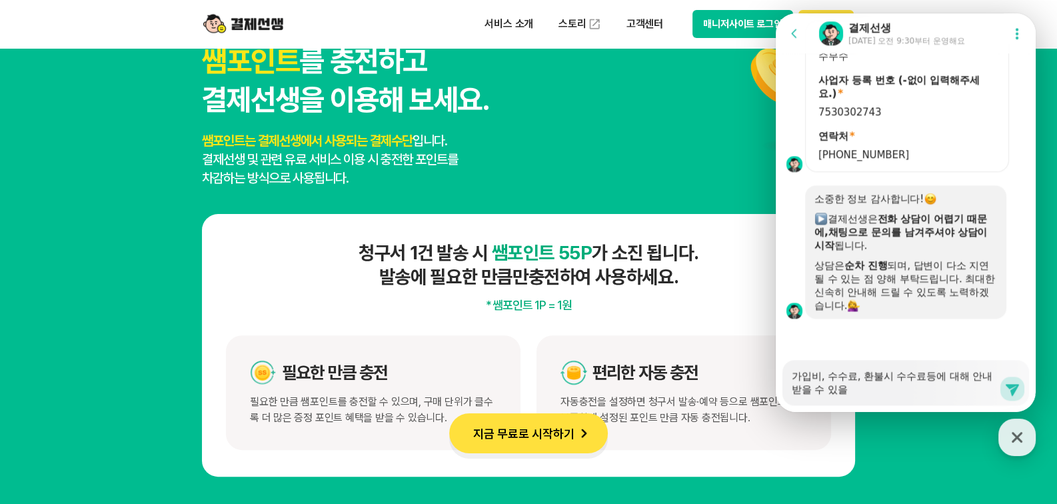
type textarea "x"
type textarea "가입비, 수수료, 환불시 수수료등에 대해 안내 받을 수 있을ㄲ"
type textarea "x"
type textarea "가입비, 수수료, 환불시 수수료등에 대해 안내 받을 수 있을까"
type textarea "x"
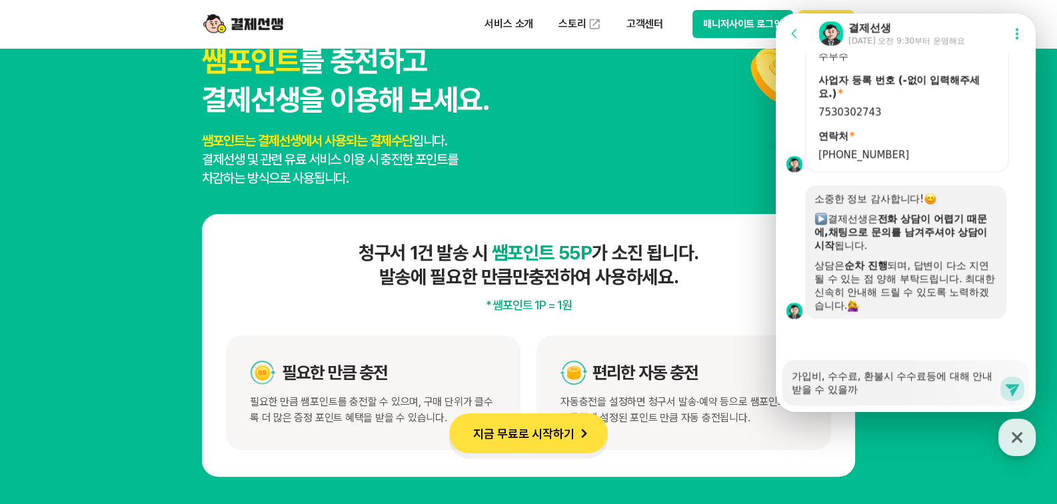
type textarea "가입비, 수수료, 환불시 수수료등에 대해 안내 받을 수 있을깡"
type textarea "x"
type textarea "가입비, 수수료, 환불시 수수료등에 대해 안내 받을 수 있을까요"
type textarea "x"
type textarea "가입비, 수수료, 환불시 수수료등에 대해 안내 받을 수 있을까요?"
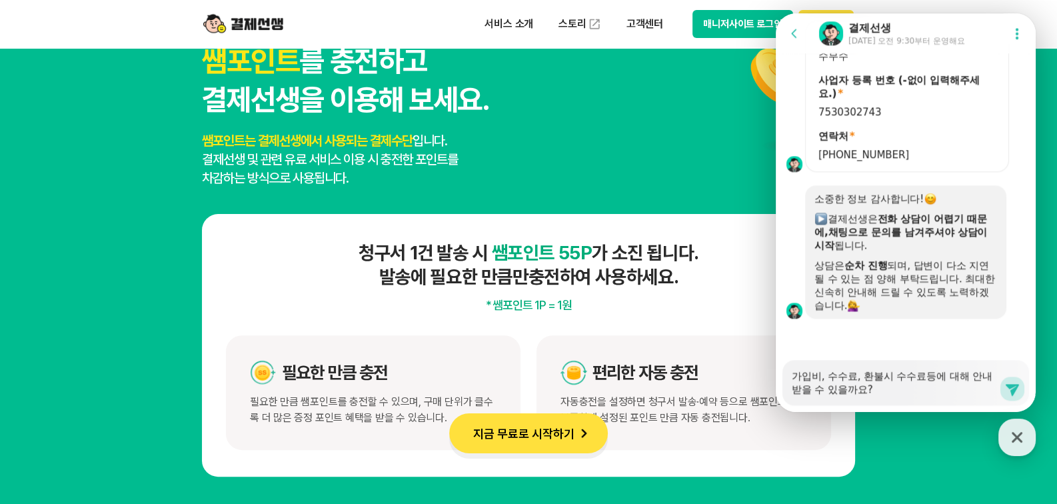
type textarea "x"
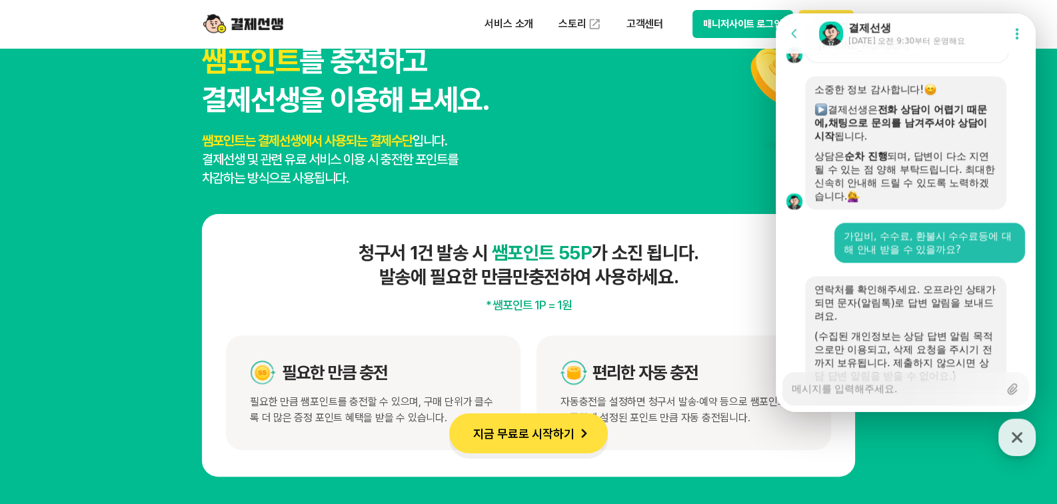
type textarea "x"
type textarea "ㄱ"
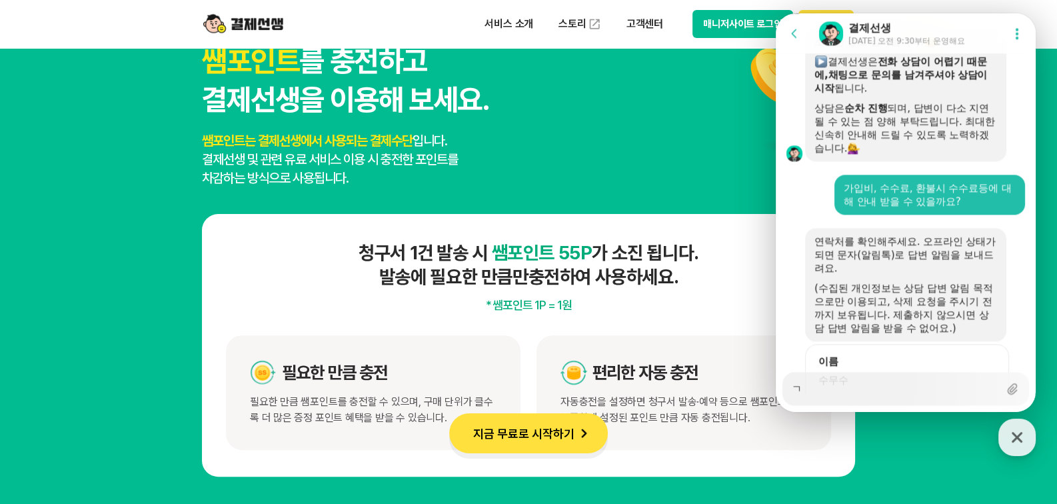
type textarea "x"
type textarea "그"
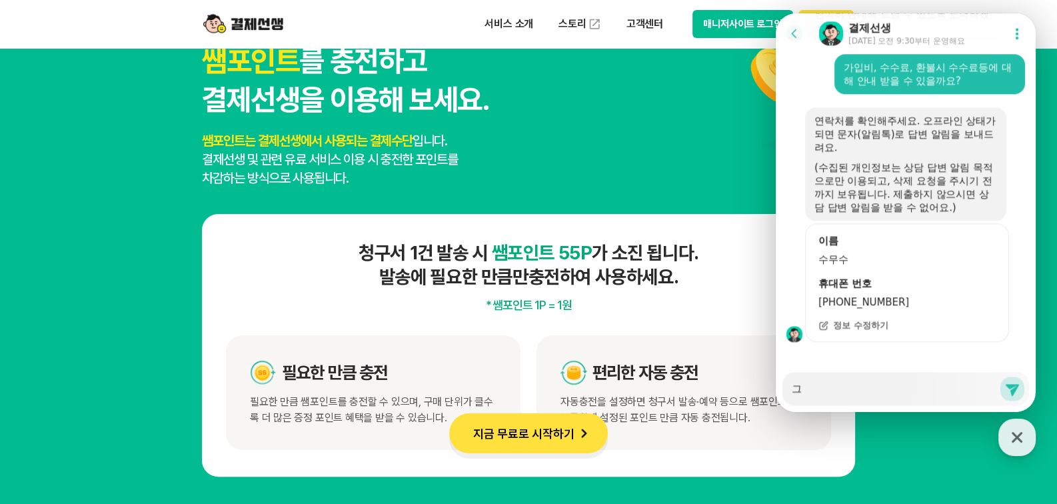
type textarea "x"
type textarea "글"
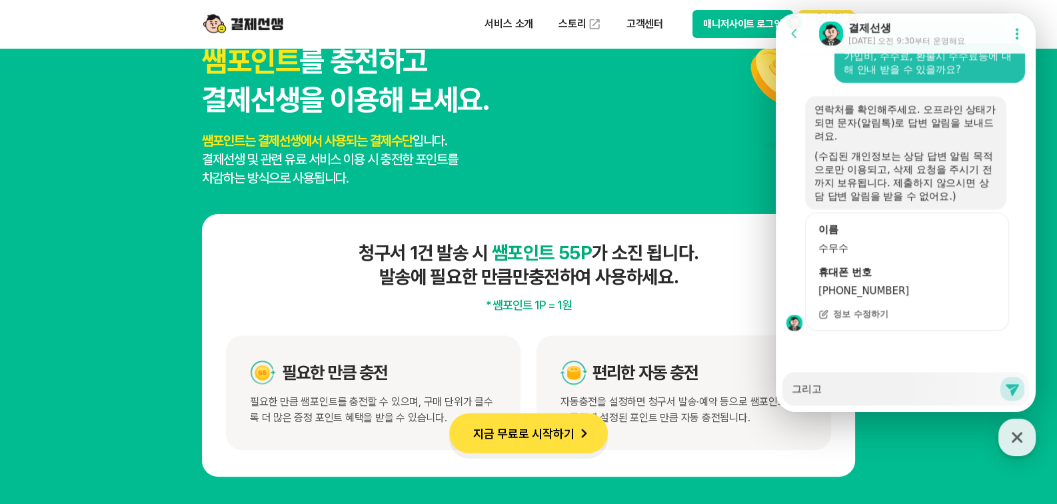
scroll to position [2204, 0]
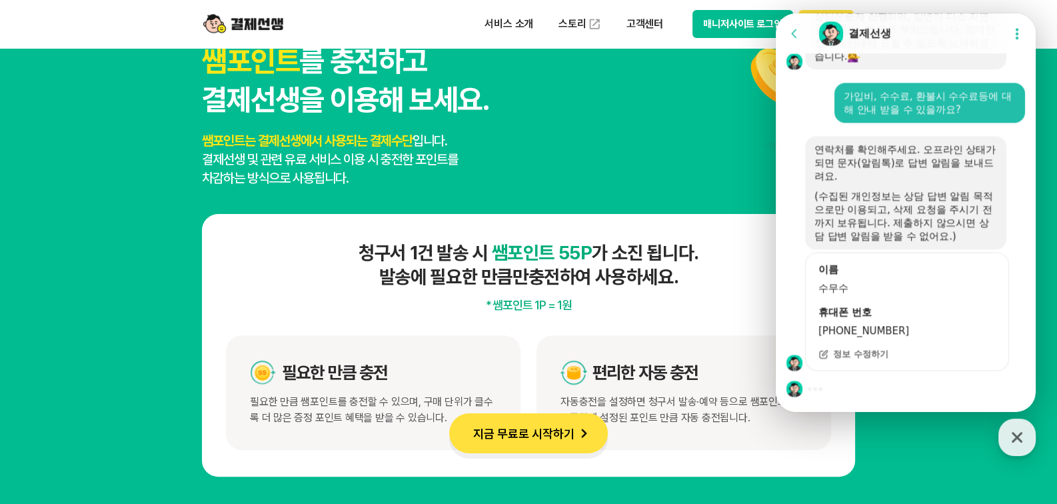
click at [830, 388] on div at bounding box center [906, 389] width 260 height 36
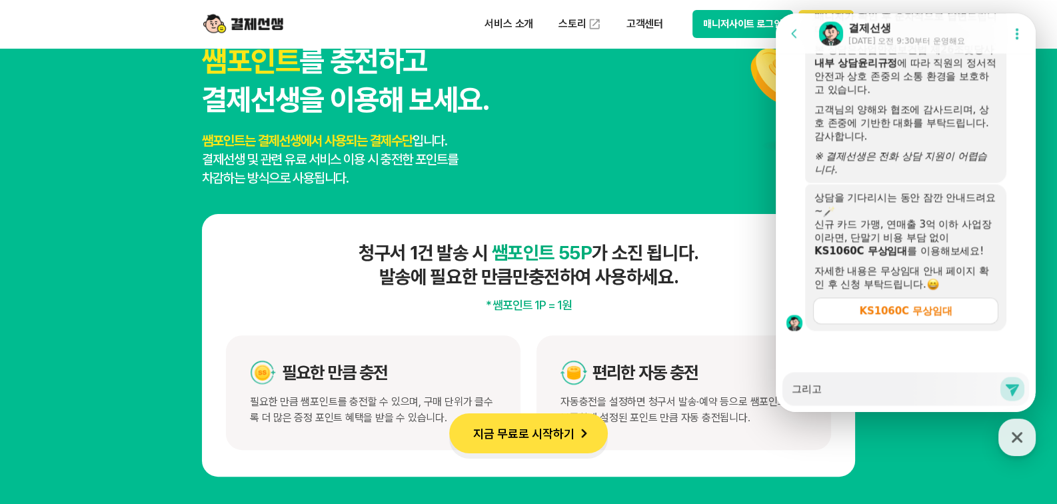
scroll to position [2740, 0]
click at [839, 386] on textarea "그리고" at bounding box center [895, 384] width 207 height 23
click at [911, 314] on div "KS1060C 무상임대" at bounding box center [905, 310] width 93 height 13
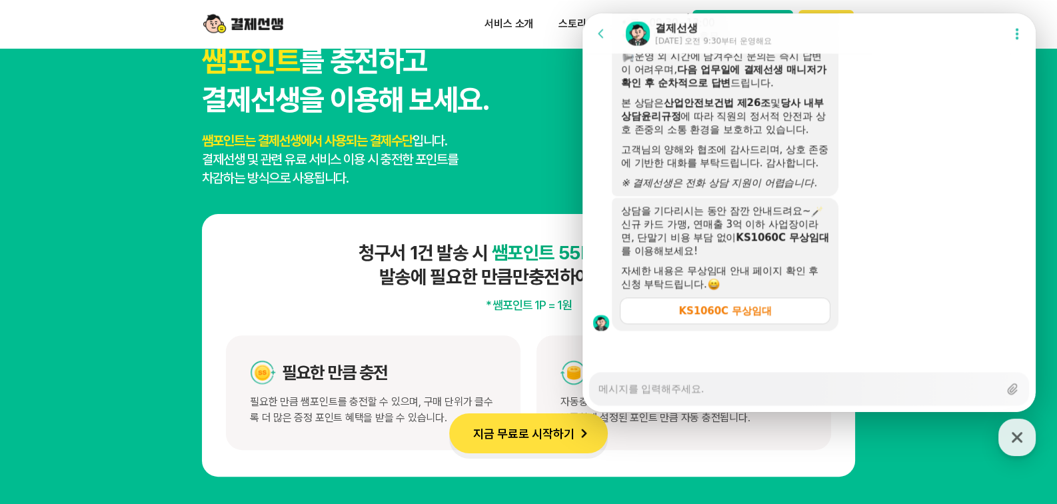
scroll to position [2406, 0]
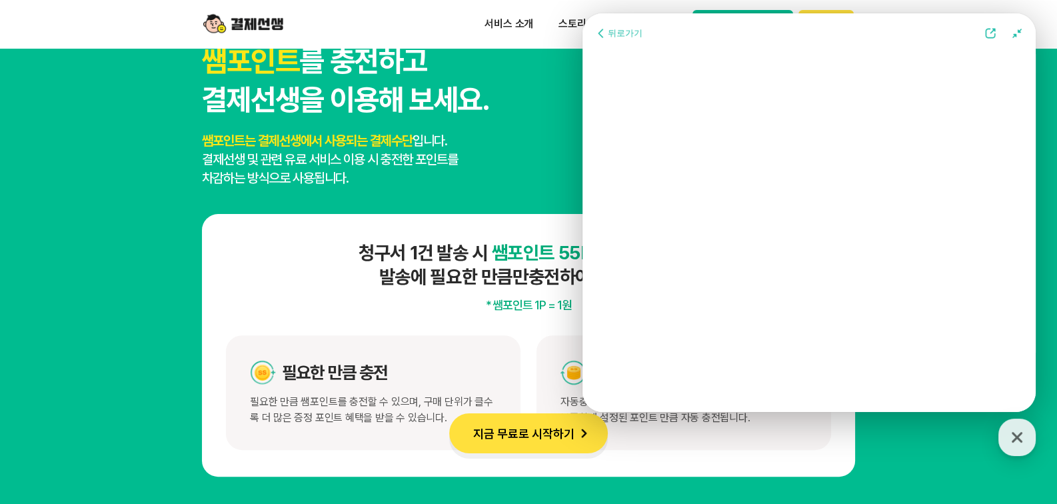
click at [600, 33] on icon at bounding box center [601, 33] width 13 height 13
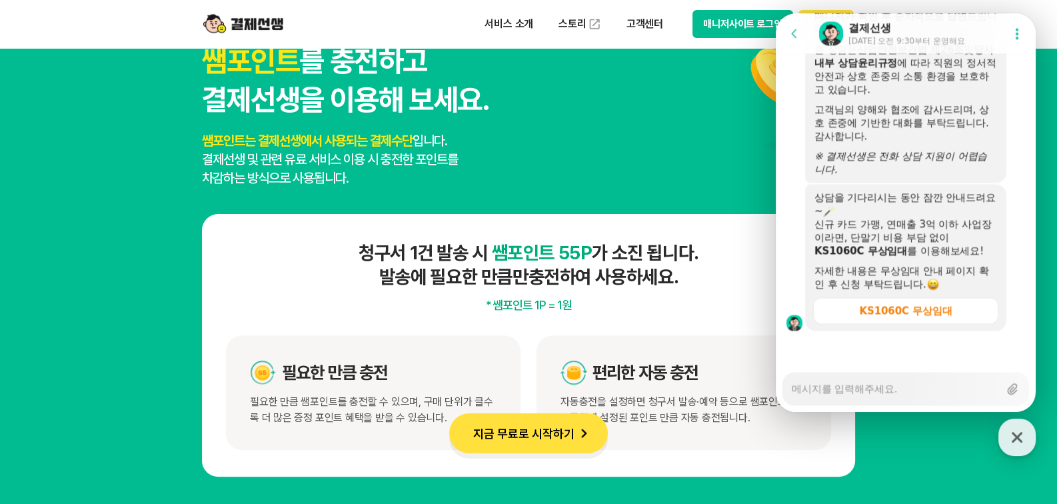
scroll to position [2740, 0]
click at [623, 147] on div "쌤포인트 를 충전하고 결제선생을 이용해 보세요. 쌤포인트는 결제선생에서 사용되는 결제수단 입니다. 결제선생 및 관련 유료 서비스 이용 시 충전…" at bounding box center [528, 114] width 653 height 145
click at [1012, 439] on icon "button" at bounding box center [1017, 437] width 24 height 24
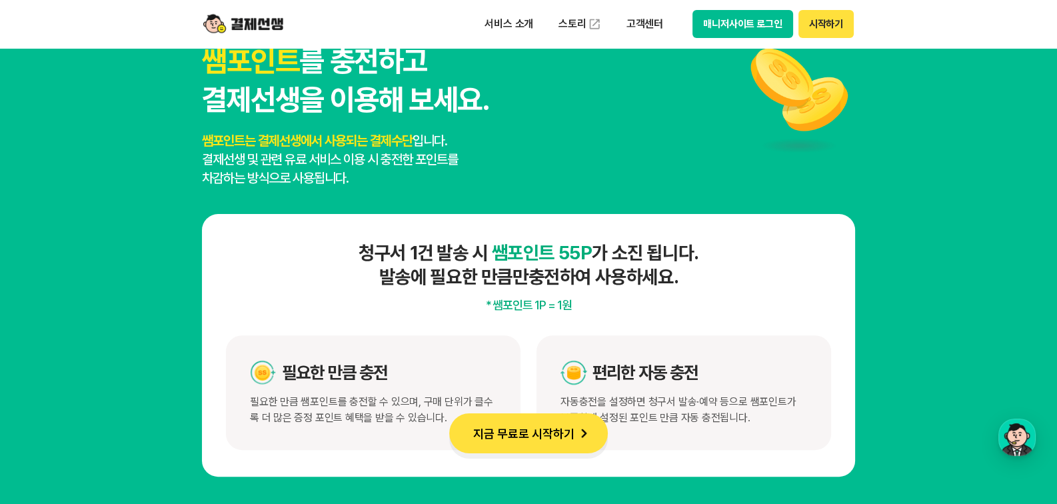
click at [543, 438] on button "지금 무료로 시작하기" at bounding box center [528, 433] width 159 height 40
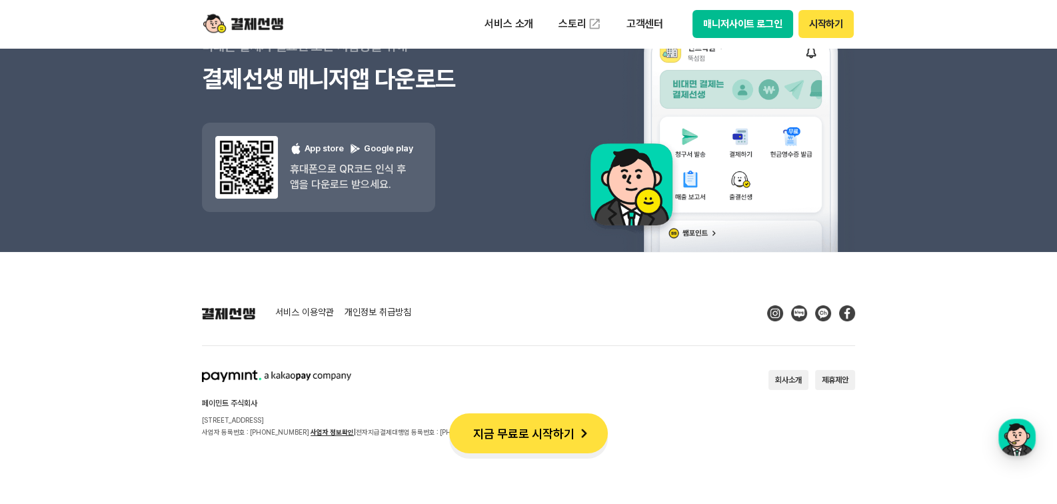
scroll to position [0, 0]
